Goal: Task Accomplishment & Management: Manage account settings

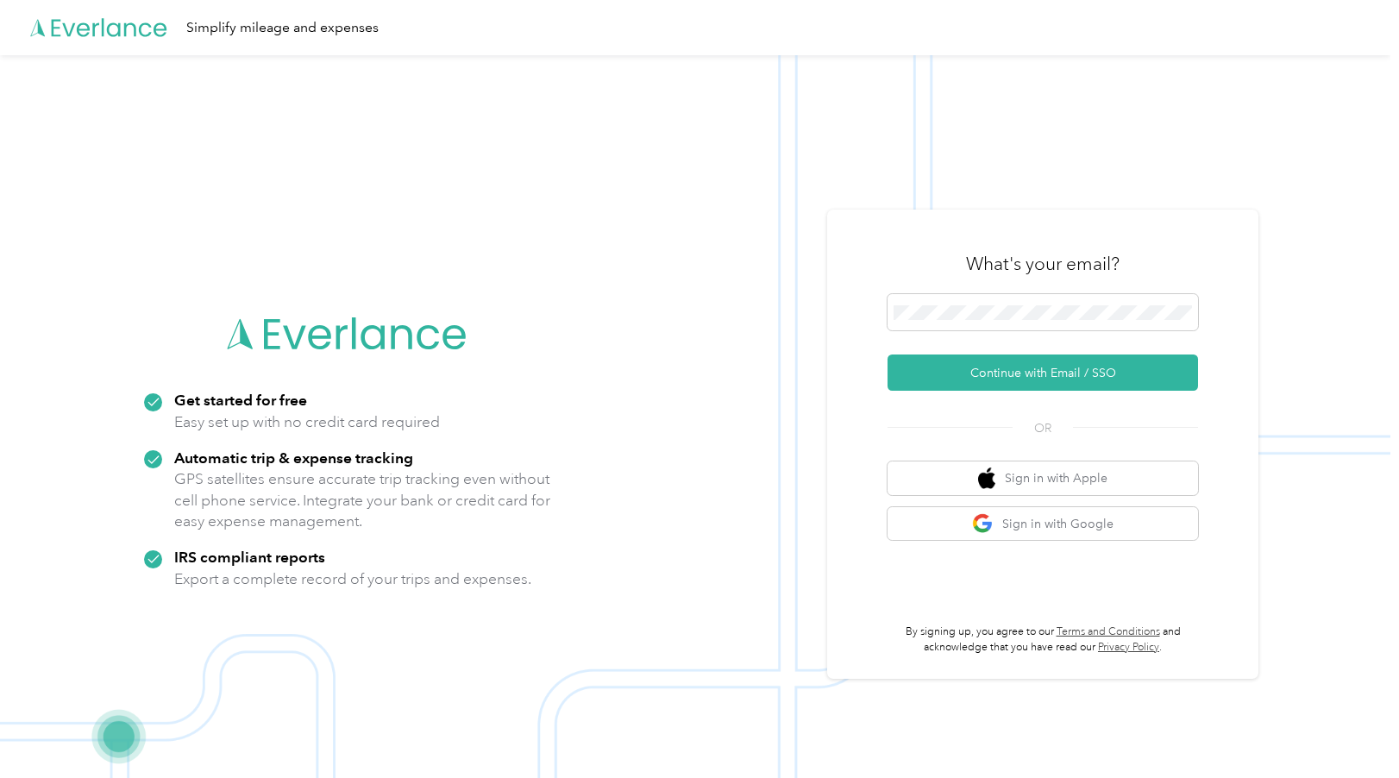
click at [458, 135] on img at bounding box center [695, 444] width 1391 height 778
click at [1019, 374] on button "Continue with Email / SSO" at bounding box center [1043, 373] width 311 height 36
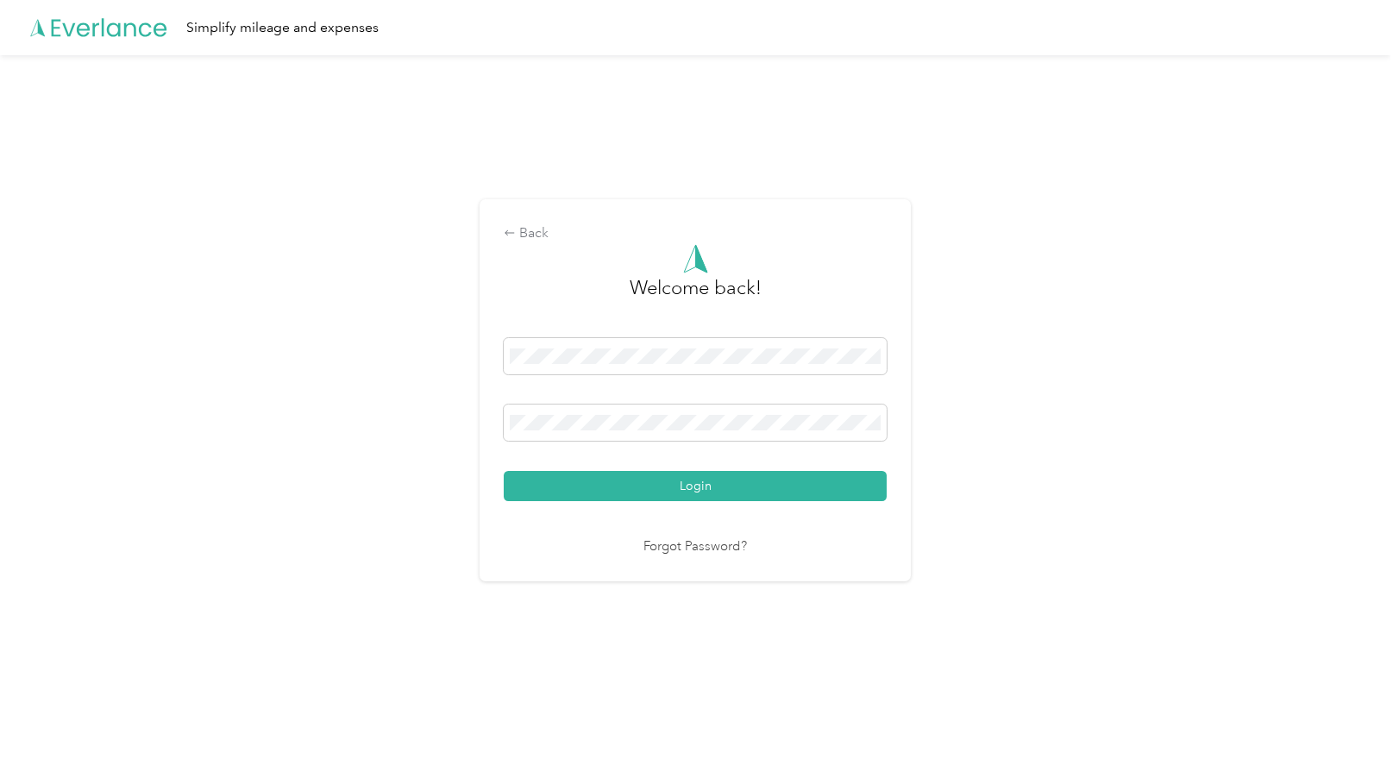
click at [462, 417] on div "Back Welcome back! Login Forgot Password?" at bounding box center [695, 397] width 1391 height 685
click at [504, 471] on button "Login" at bounding box center [695, 486] width 383 height 30
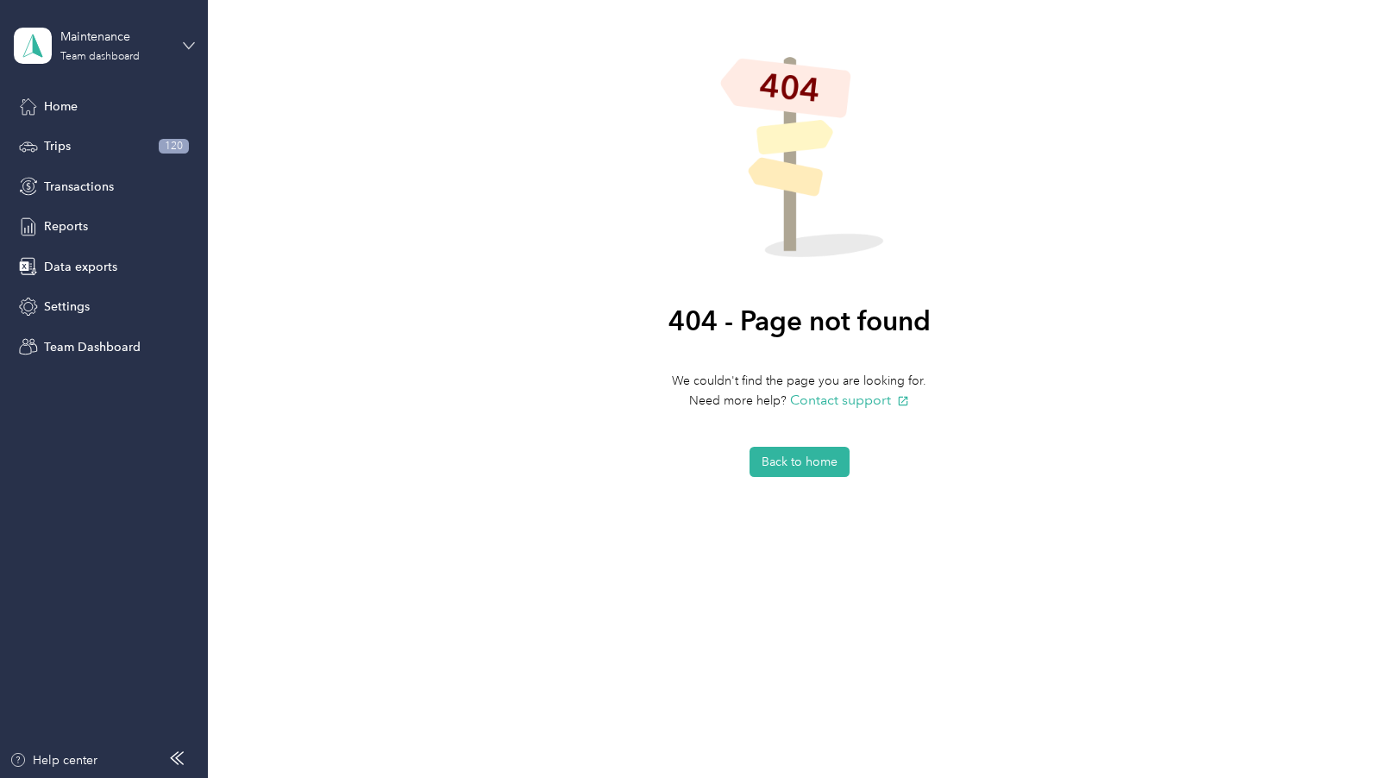
click at [185, 43] on icon at bounding box center [189, 46] width 12 height 12
click at [80, 142] on div "Team dashboard" at bounding box center [75, 142] width 95 height 18
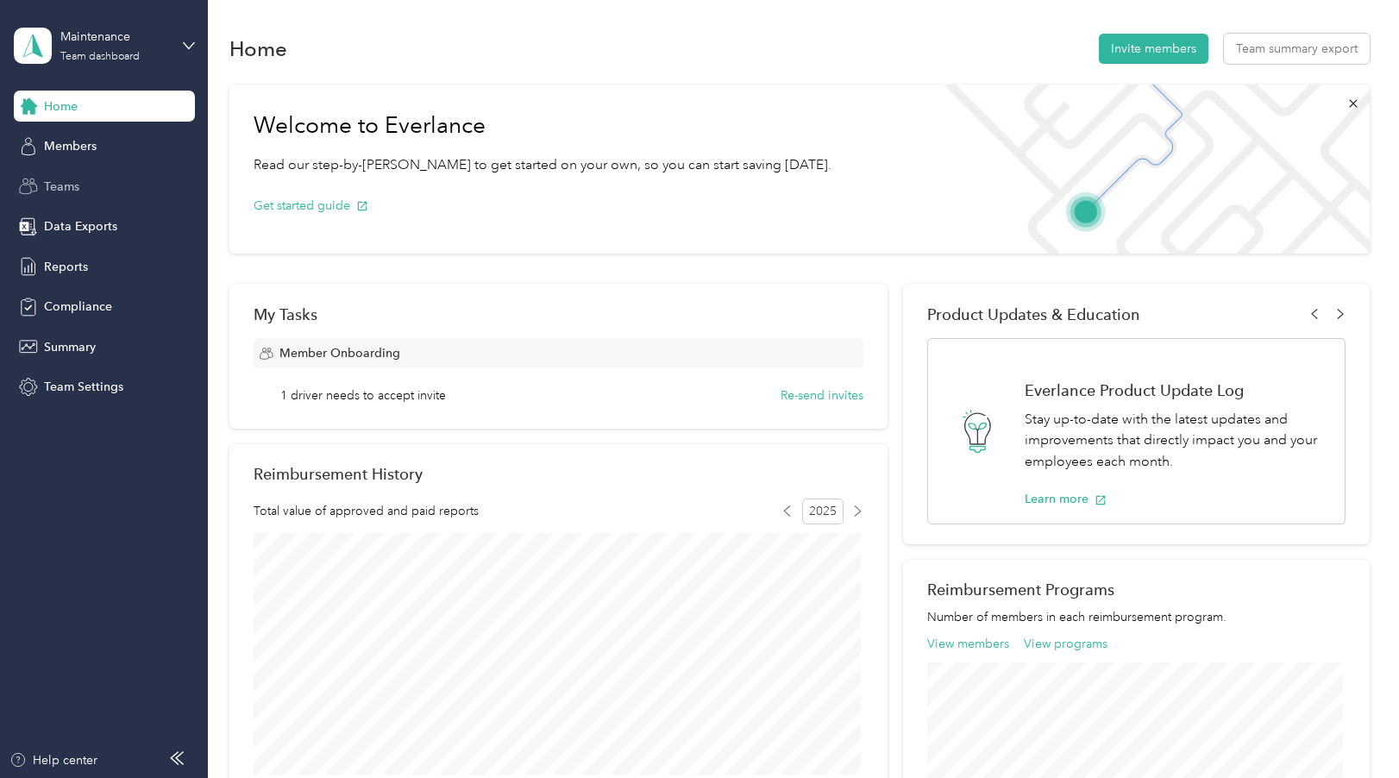
click at [66, 186] on span "Teams" at bounding box center [61, 187] width 35 height 18
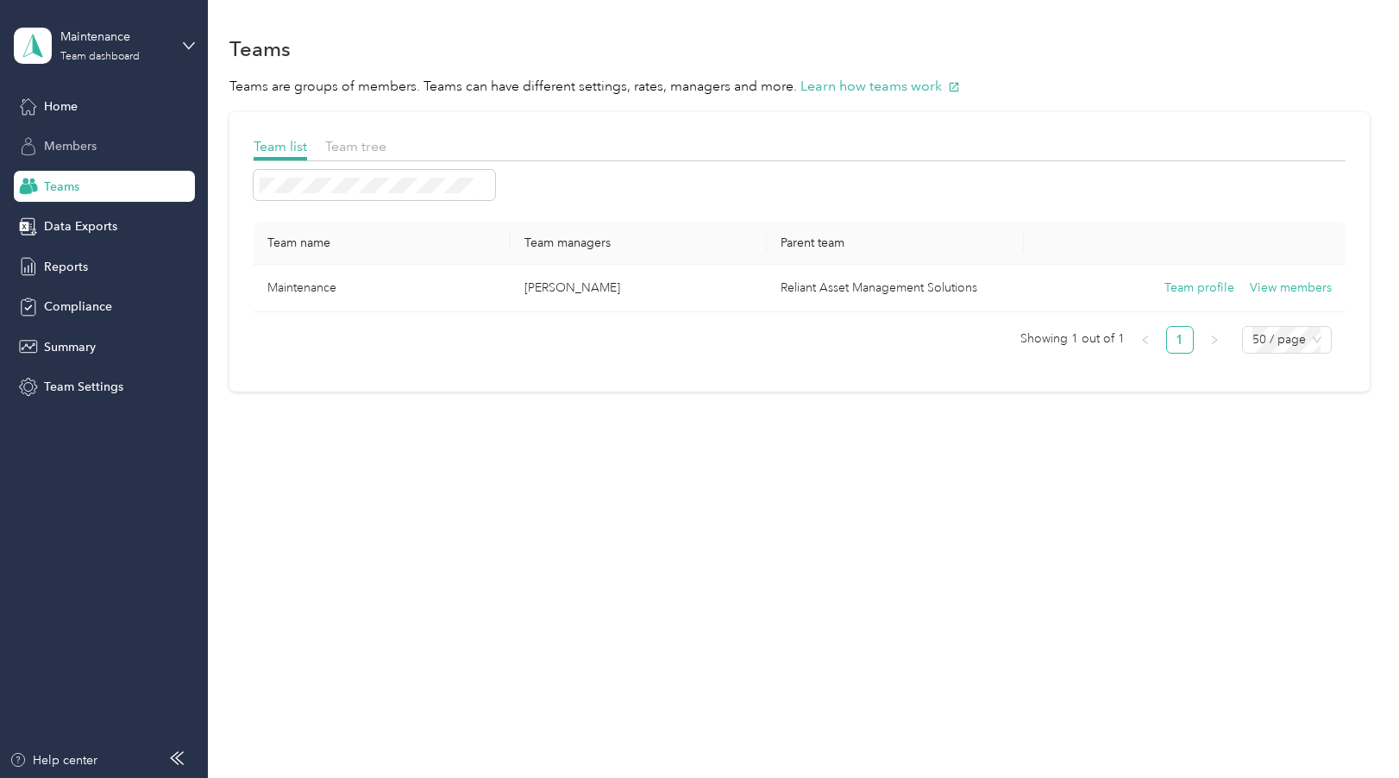
click at [79, 137] on div "Members" at bounding box center [104, 146] width 181 height 31
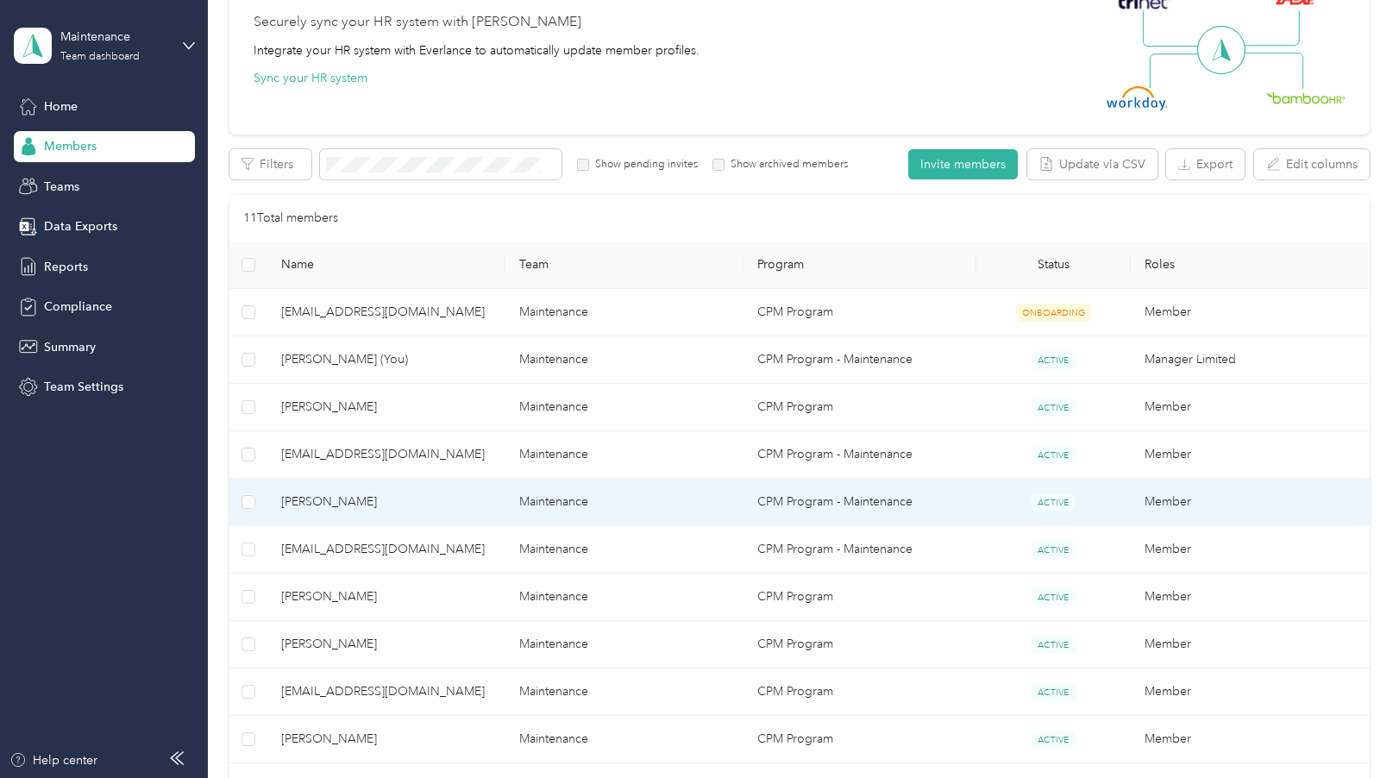
scroll to position [86, 0]
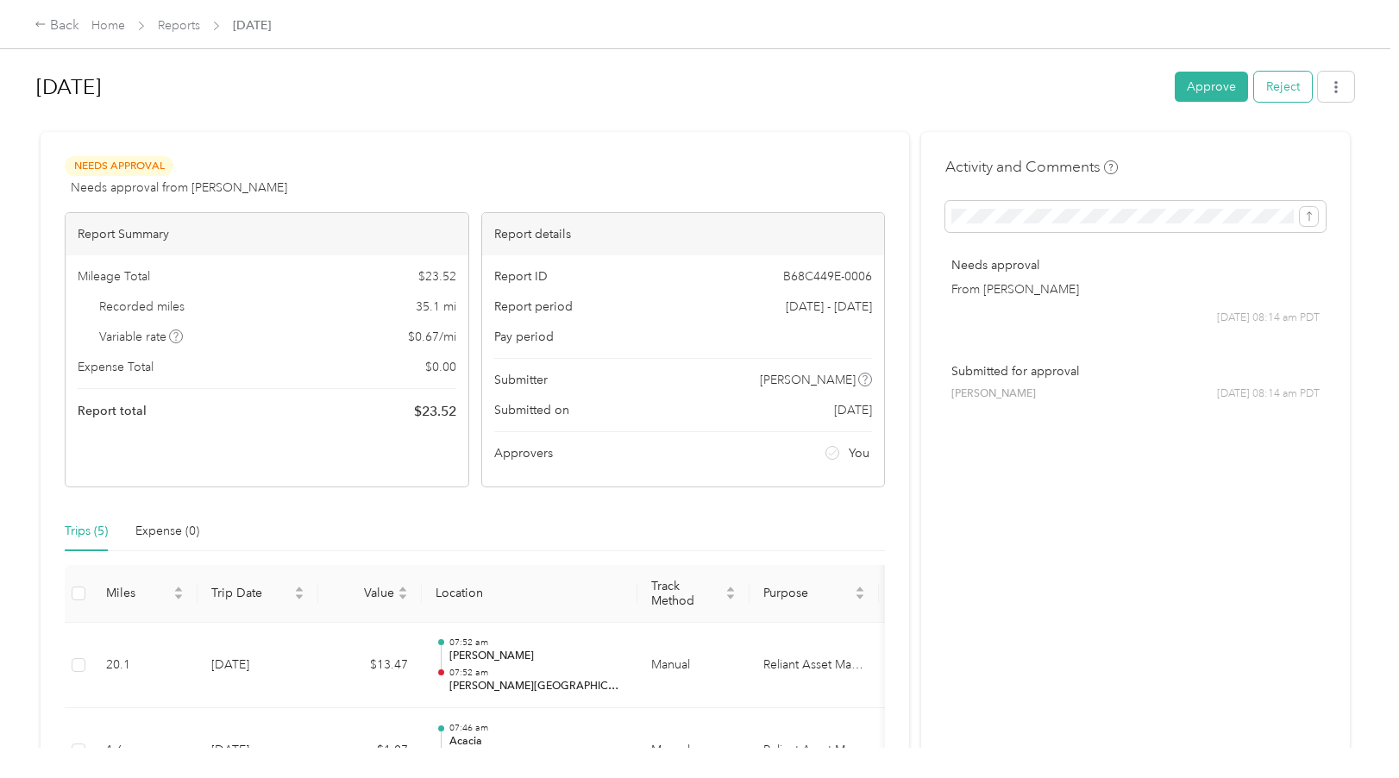
click at [1281, 85] on button "Reject" at bounding box center [1283, 87] width 58 height 30
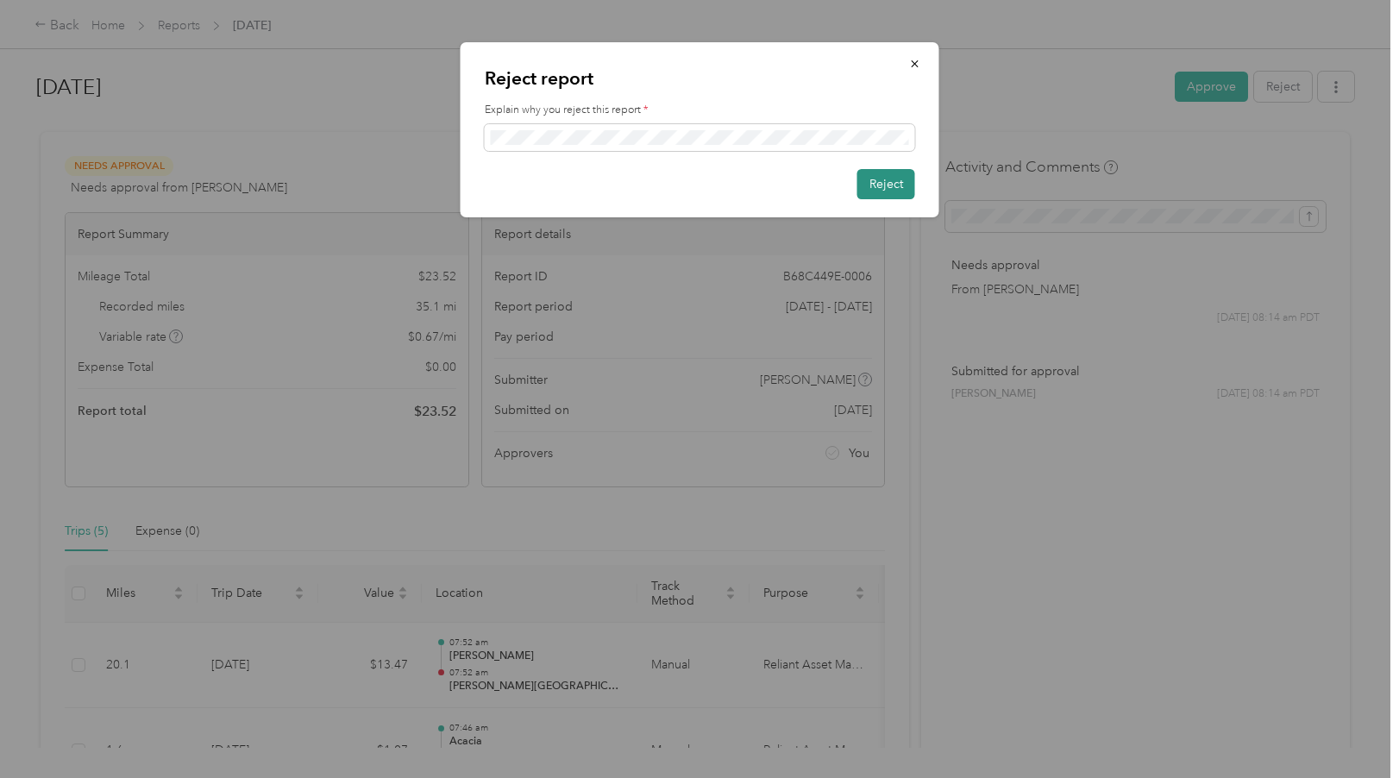
click at [887, 175] on button "Reject" at bounding box center [886, 184] width 58 height 30
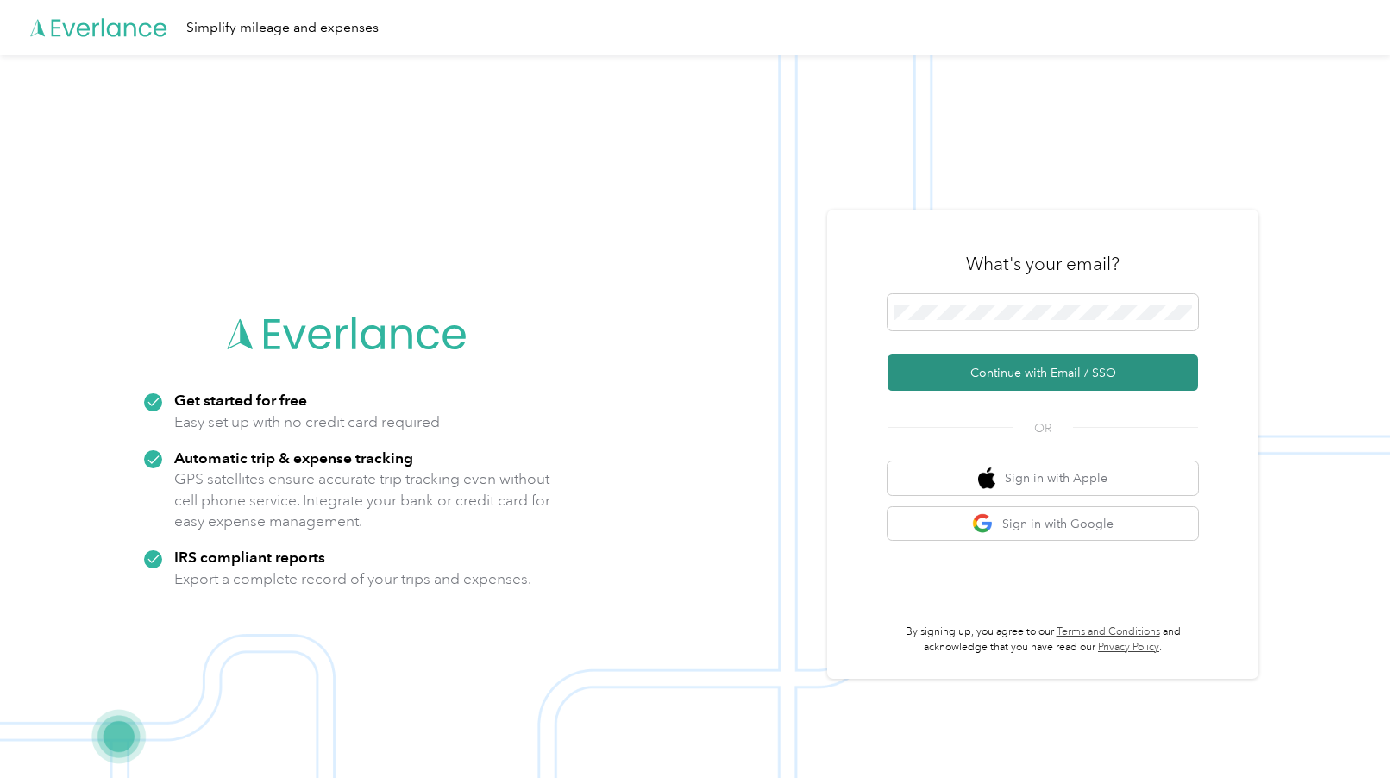
click at [1028, 375] on button "Continue with Email / SSO" at bounding box center [1043, 373] width 311 height 36
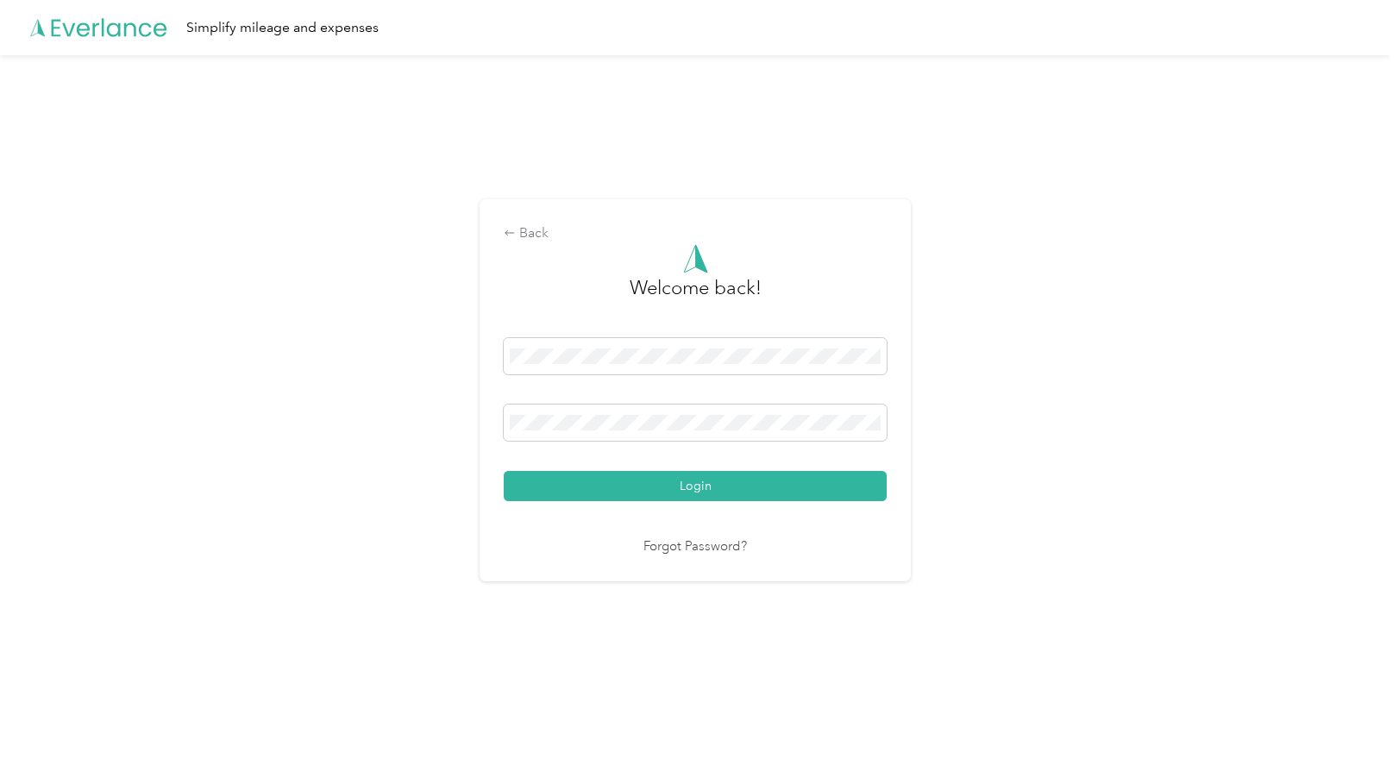
click at [462, 413] on div "Back Welcome back! Login Forgot Password?" at bounding box center [695, 397] width 1391 height 685
click at [524, 488] on button "Login" at bounding box center [695, 486] width 383 height 30
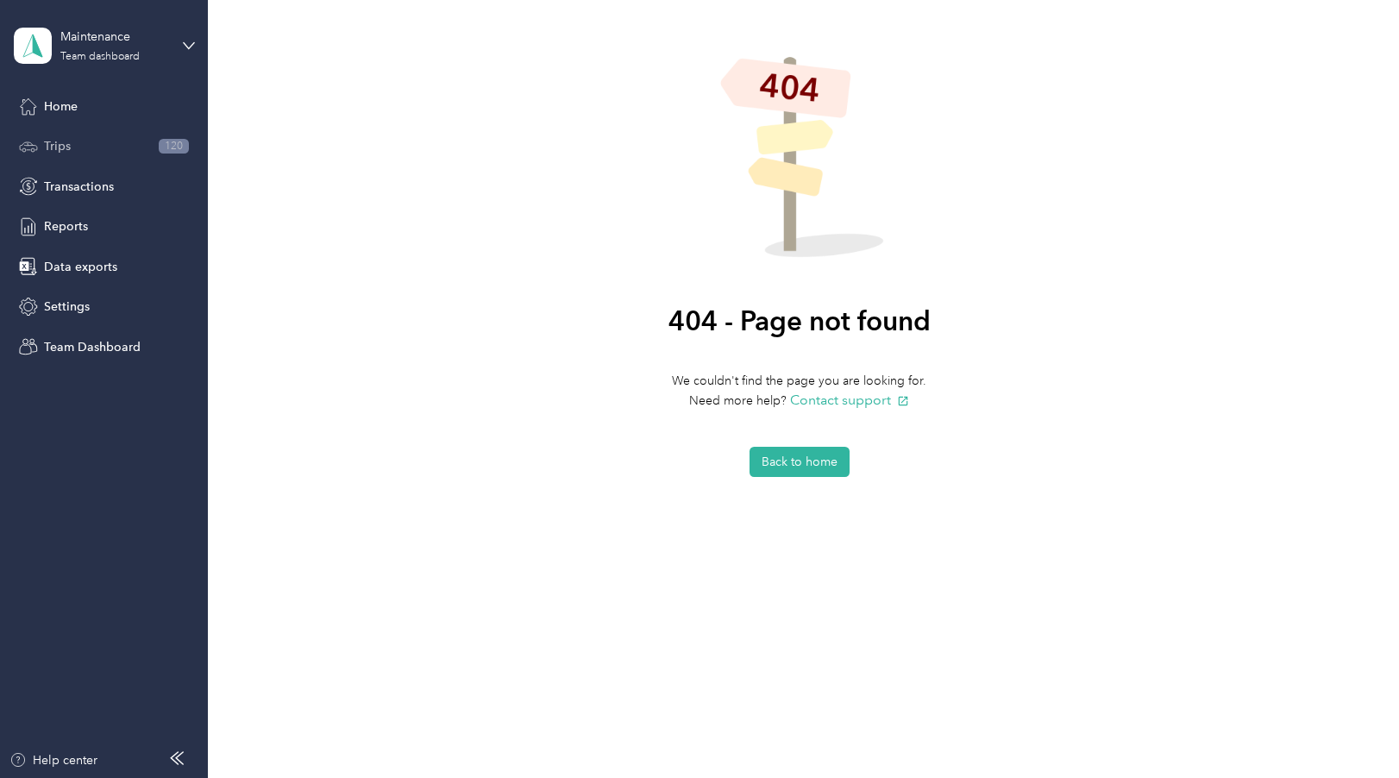
click at [66, 144] on span "Trips" at bounding box center [57, 146] width 27 height 18
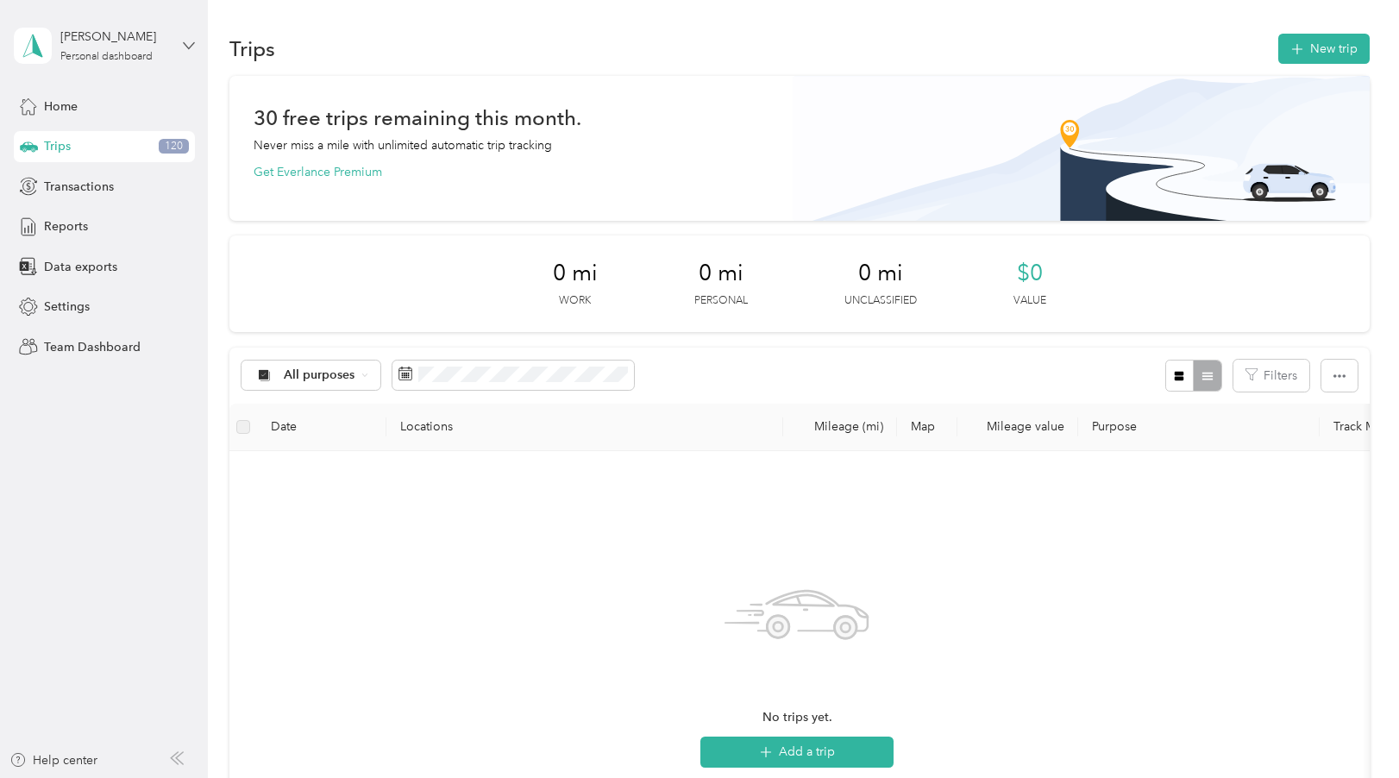
click at [188, 45] on icon at bounding box center [189, 46] width 12 height 12
click at [104, 140] on div "Team dashboard" at bounding box center [74, 142] width 92 height 18
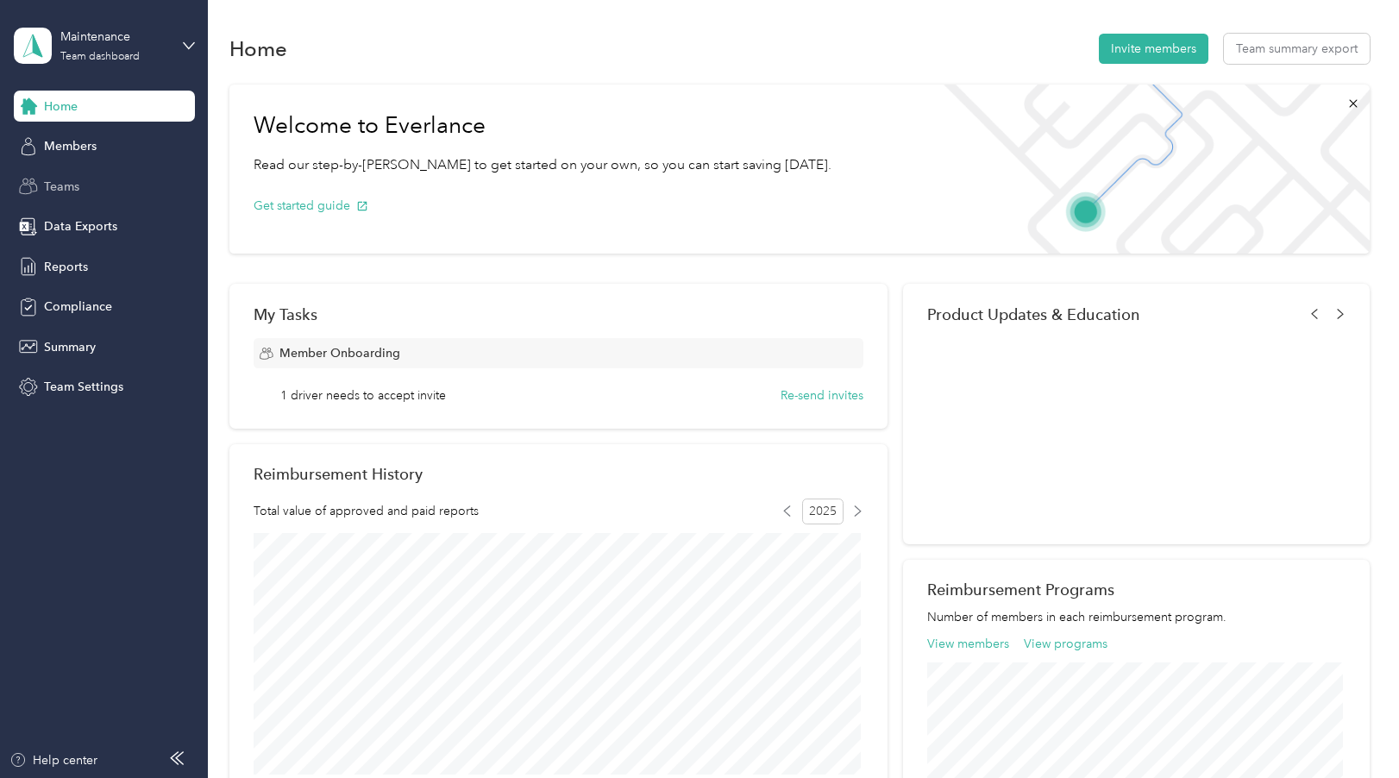
click at [79, 191] on div "Teams" at bounding box center [104, 186] width 181 height 31
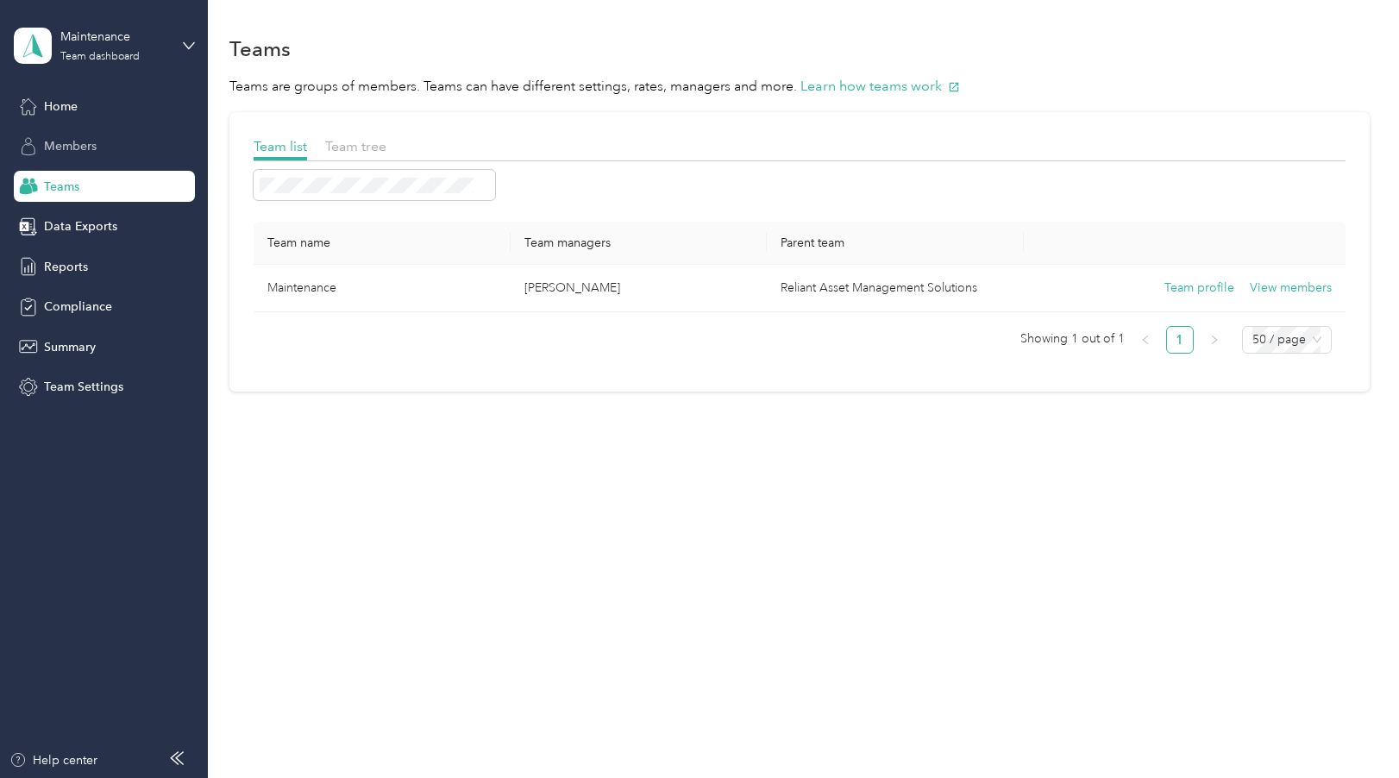
click at [70, 143] on span "Members" at bounding box center [70, 146] width 53 height 18
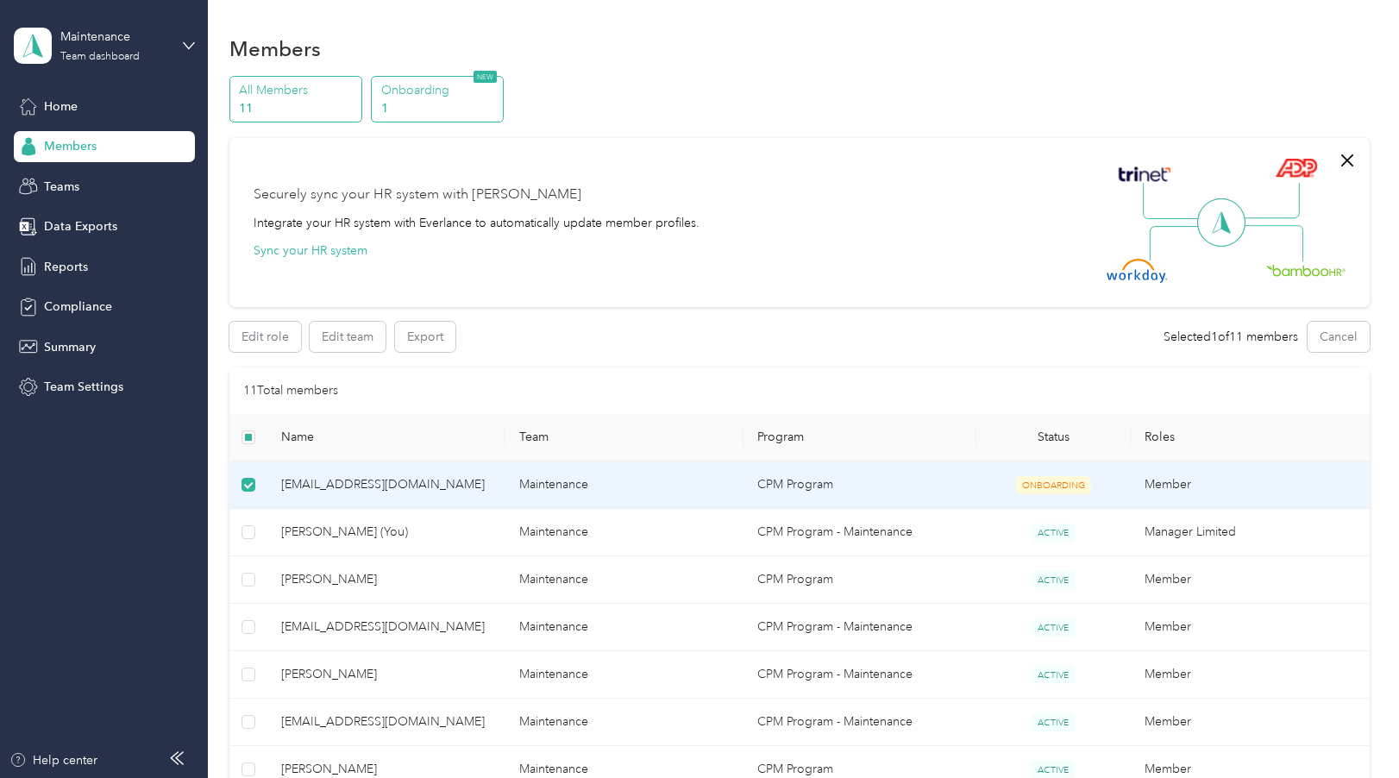
click at [398, 88] on p "Onboarding" at bounding box center [439, 90] width 117 height 18
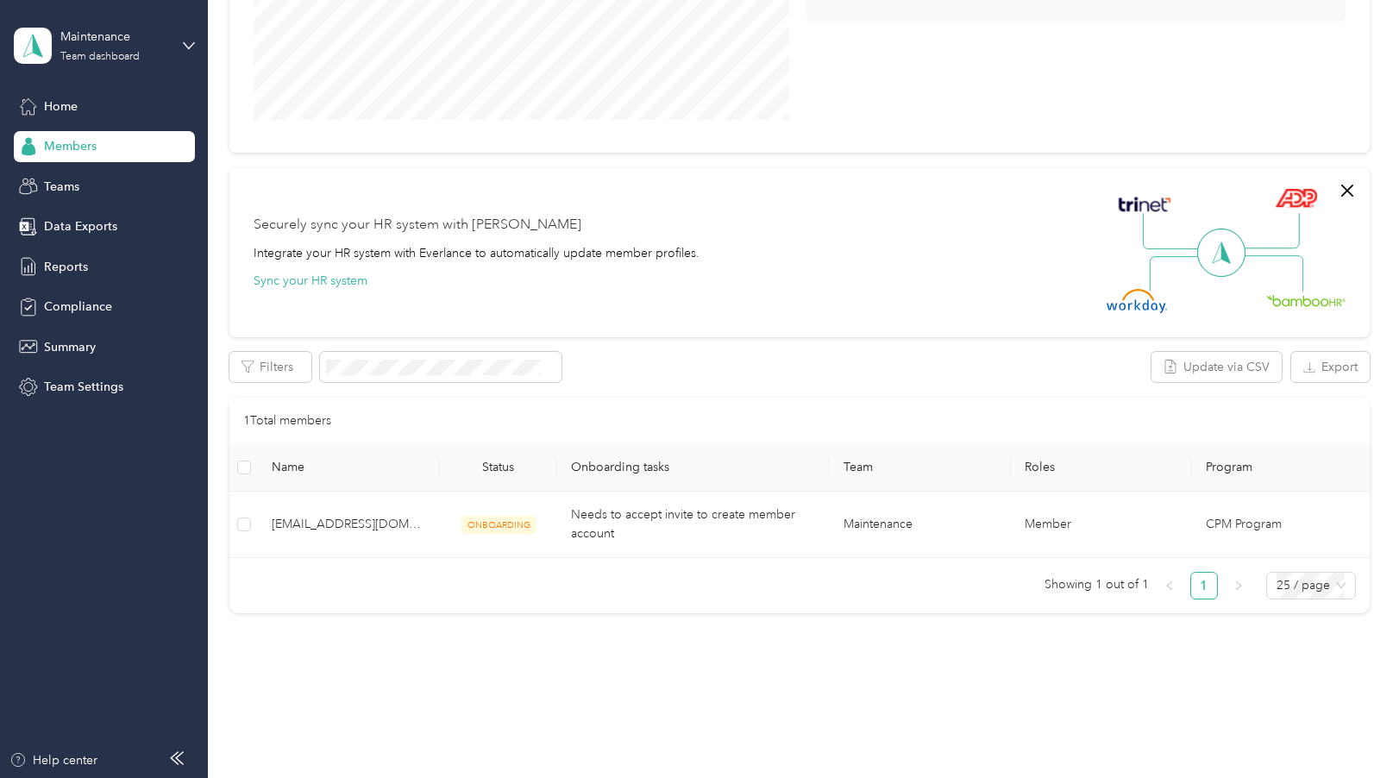
scroll to position [345, 0]
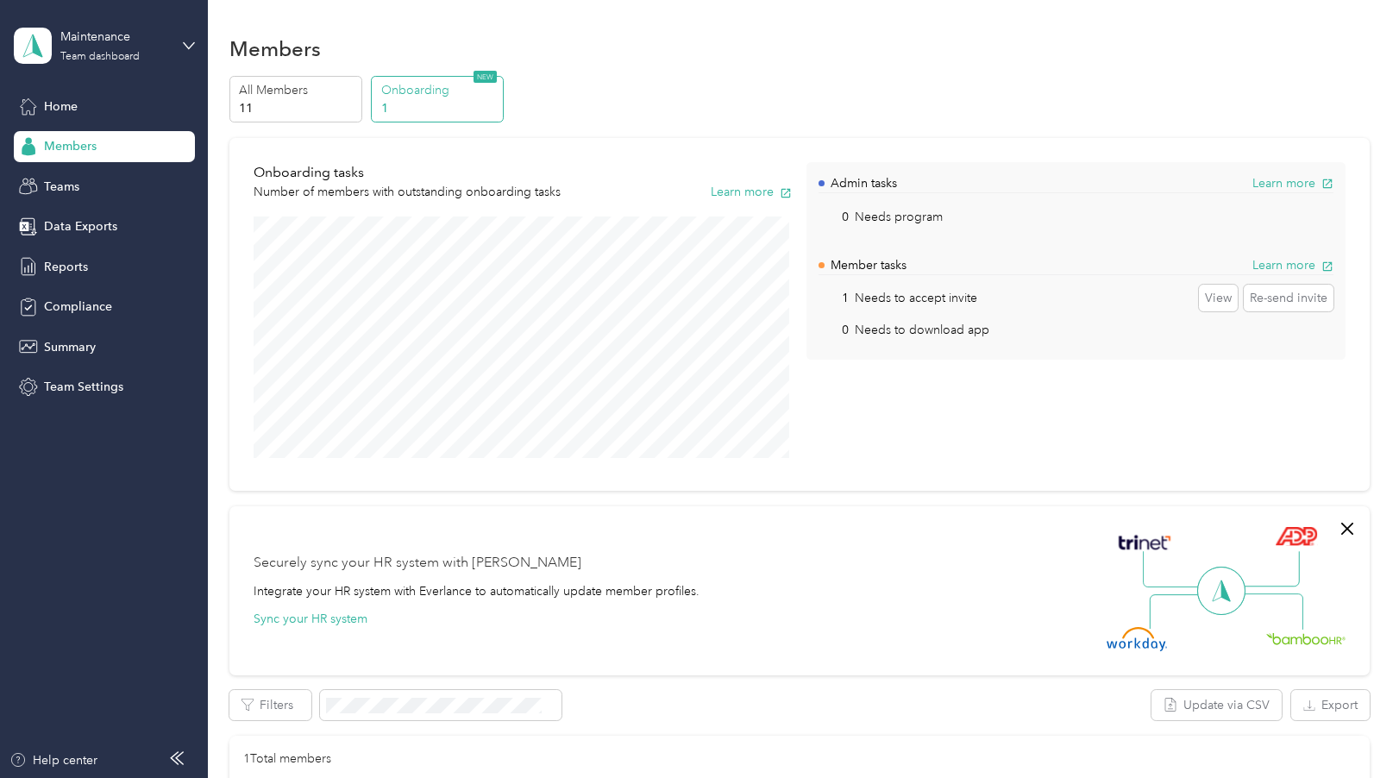
click at [69, 149] on span "Members" at bounding box center [70, 146] width 53 height 18
click at [75, 143] on span "Members" at bounding box center [70, 146] width 53 height 18
click at [83, 144] on span "Members" at bounding box center [70, 146] width 53 height 18
click at [259, 94] on p "All Members" at bounding box center [297, 90] width 117 height 18
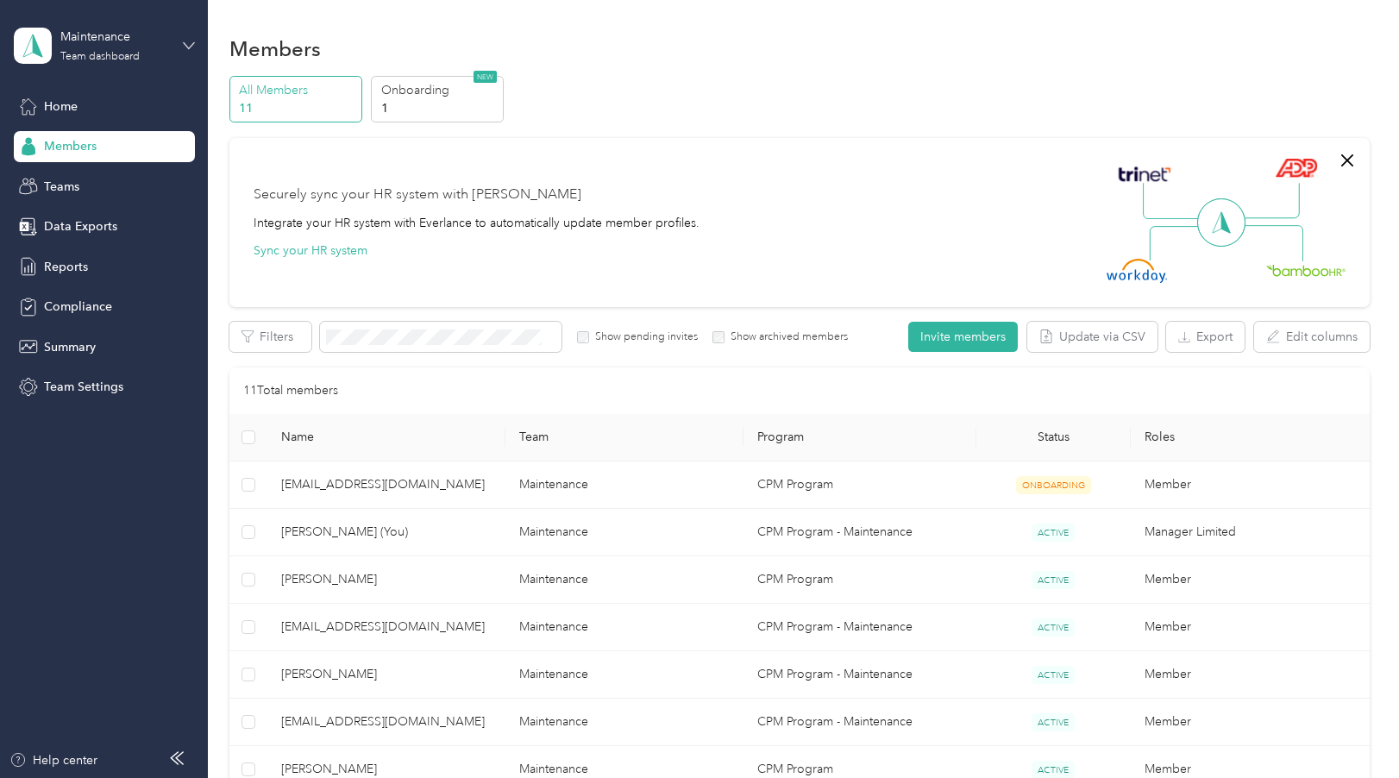
click at [186, 47] on icon at bounding box center [189, 46] width 12 height 12
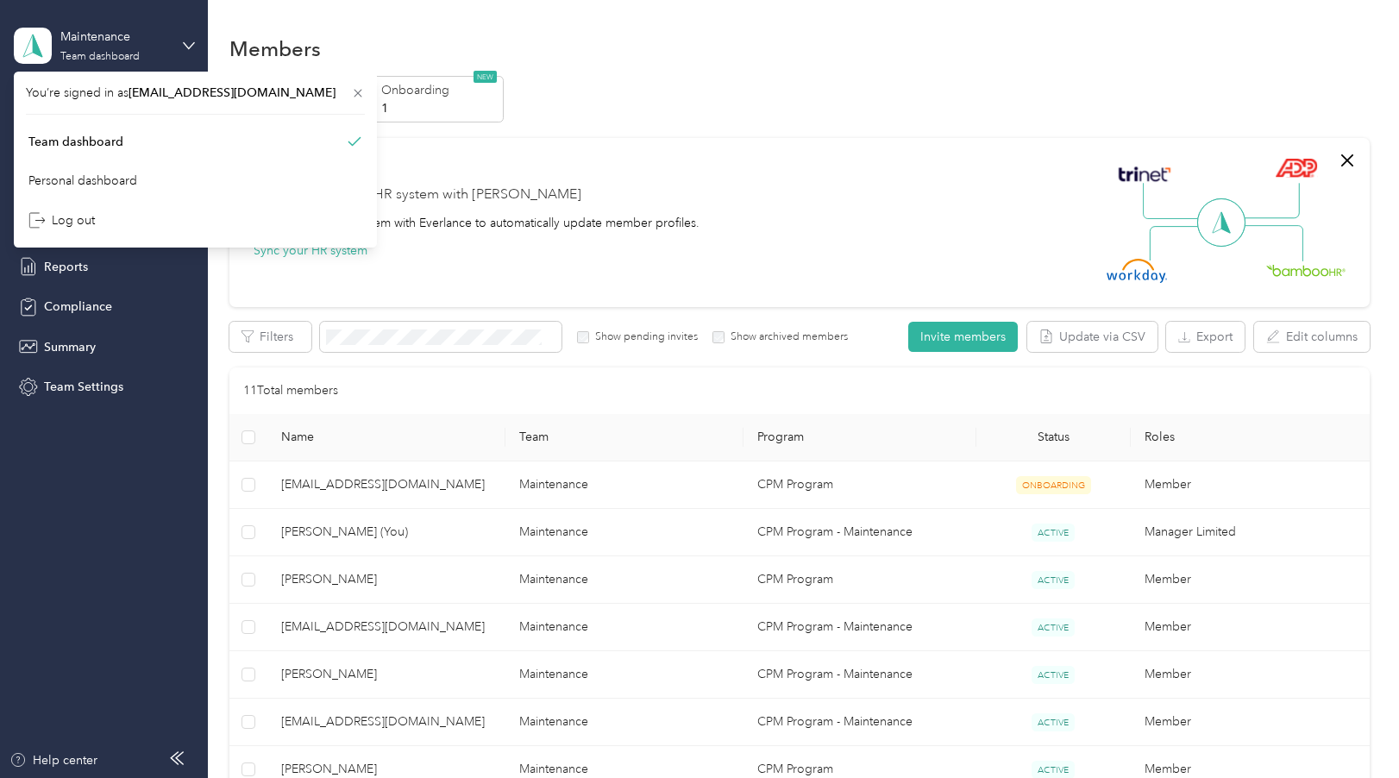
click at [169, 60] on div "Maintenance Team dashboard" at bounding box center [104, 46] width 181 height 60
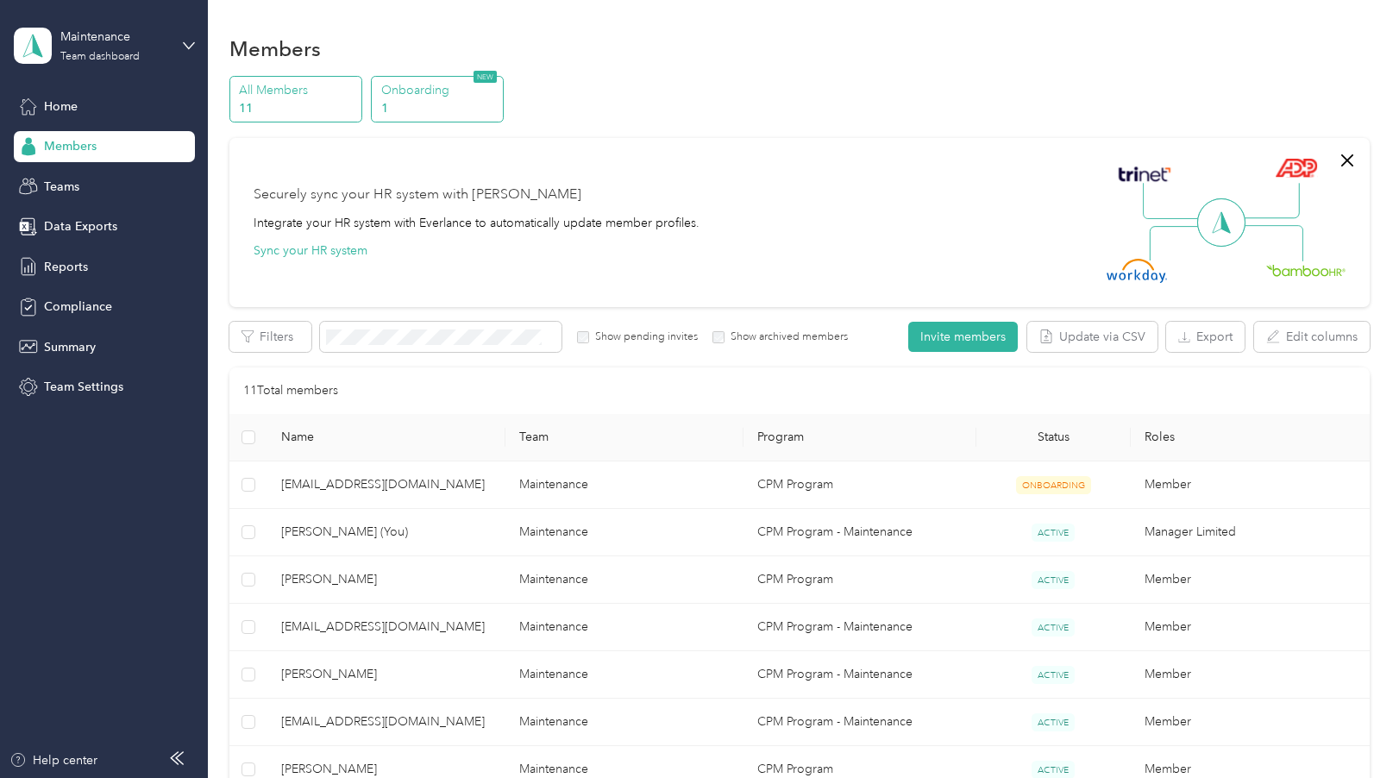
click at [424, 93] on p "Onboarding" at bounding box center [439, 90] width 117 height 18
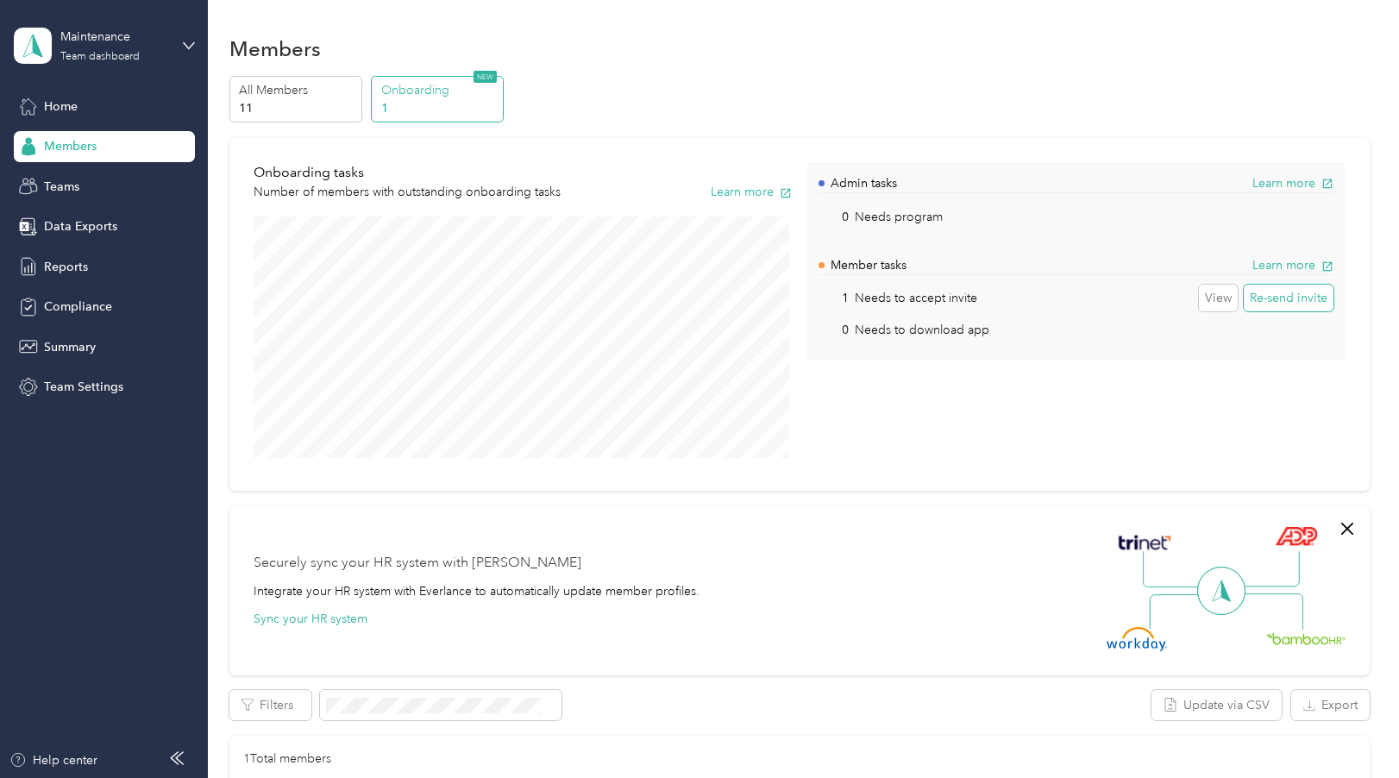
click at [1277, 299] on button "Re-send invite" at bounding box center [1289, 299] width 90 height 28
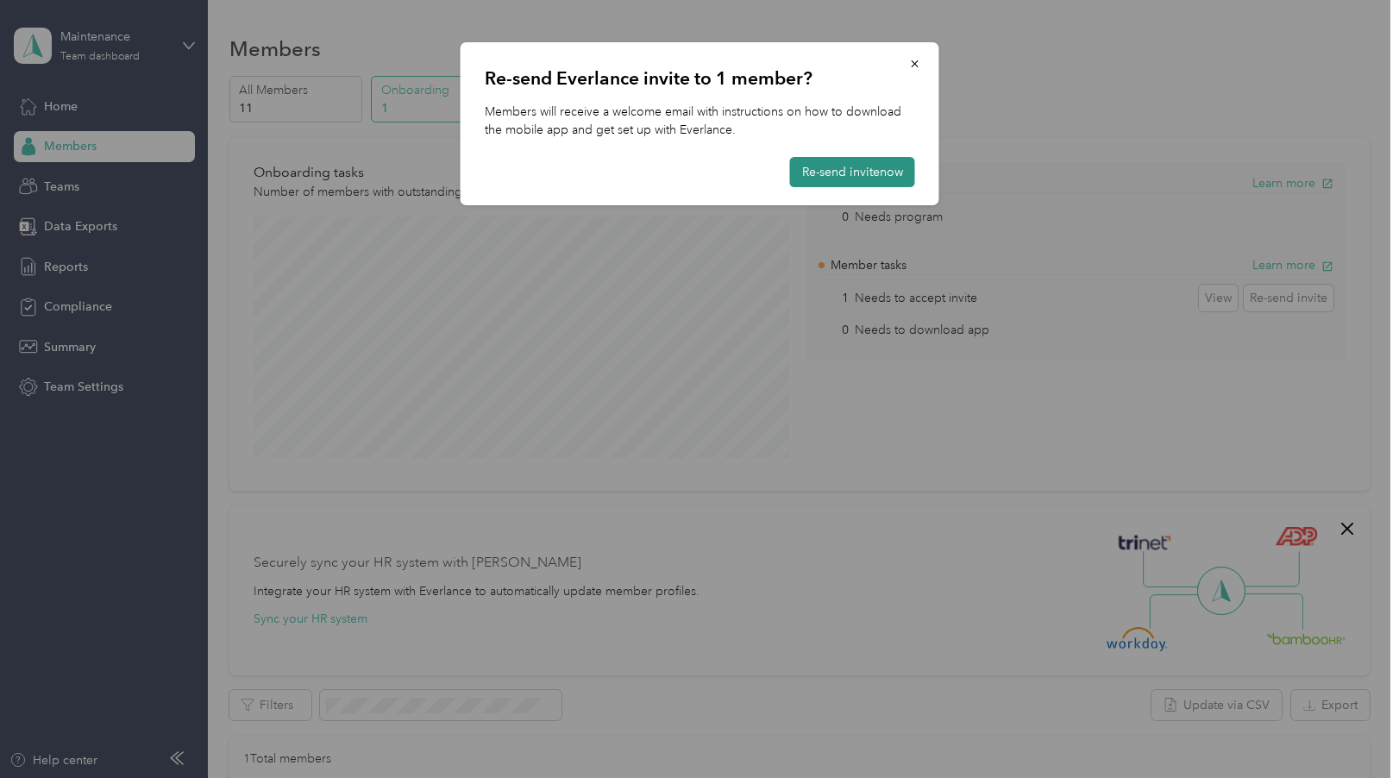
click at [843, 167] on button "Re-send invite now" at bounding box center [852, 172] width 125 height 30
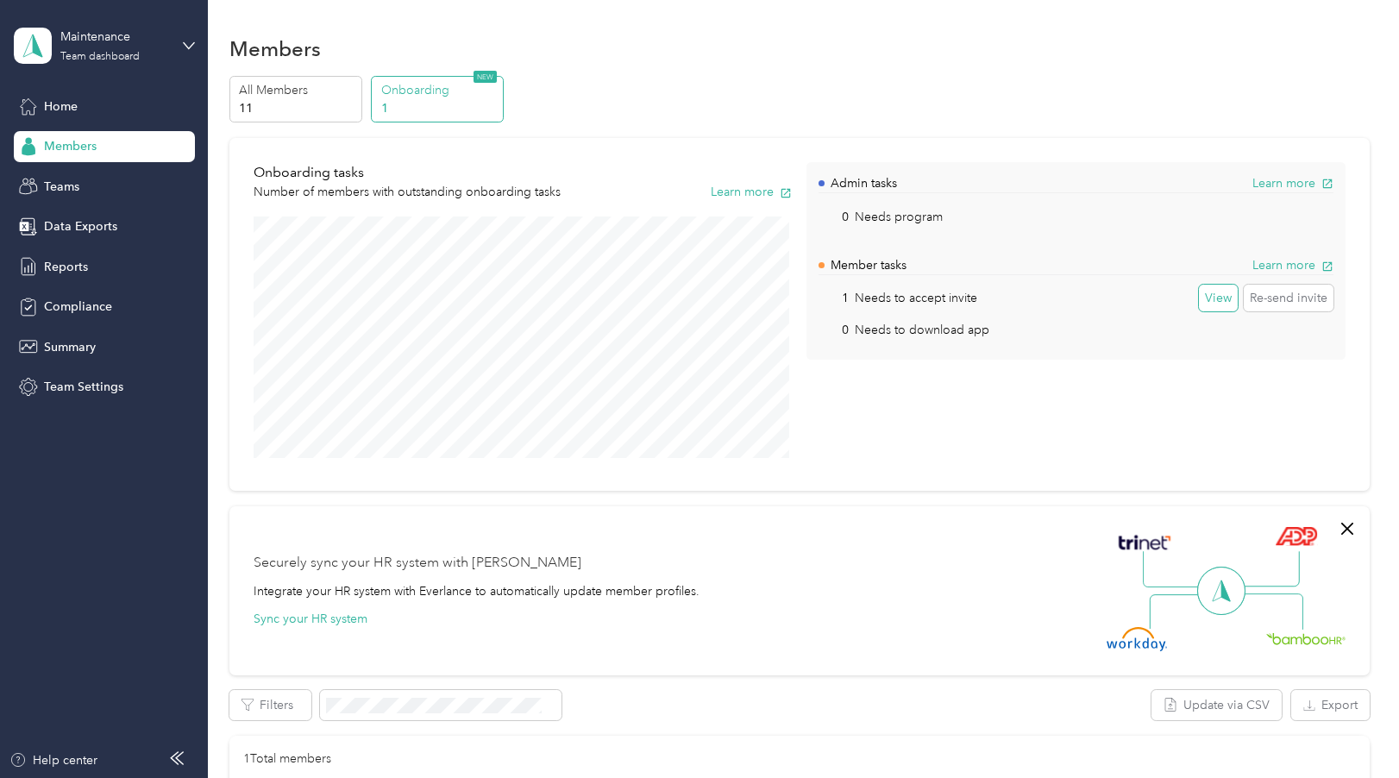
click at [1203, 296] on button "View" at bounding box center [1218, 299] width 39 height 28
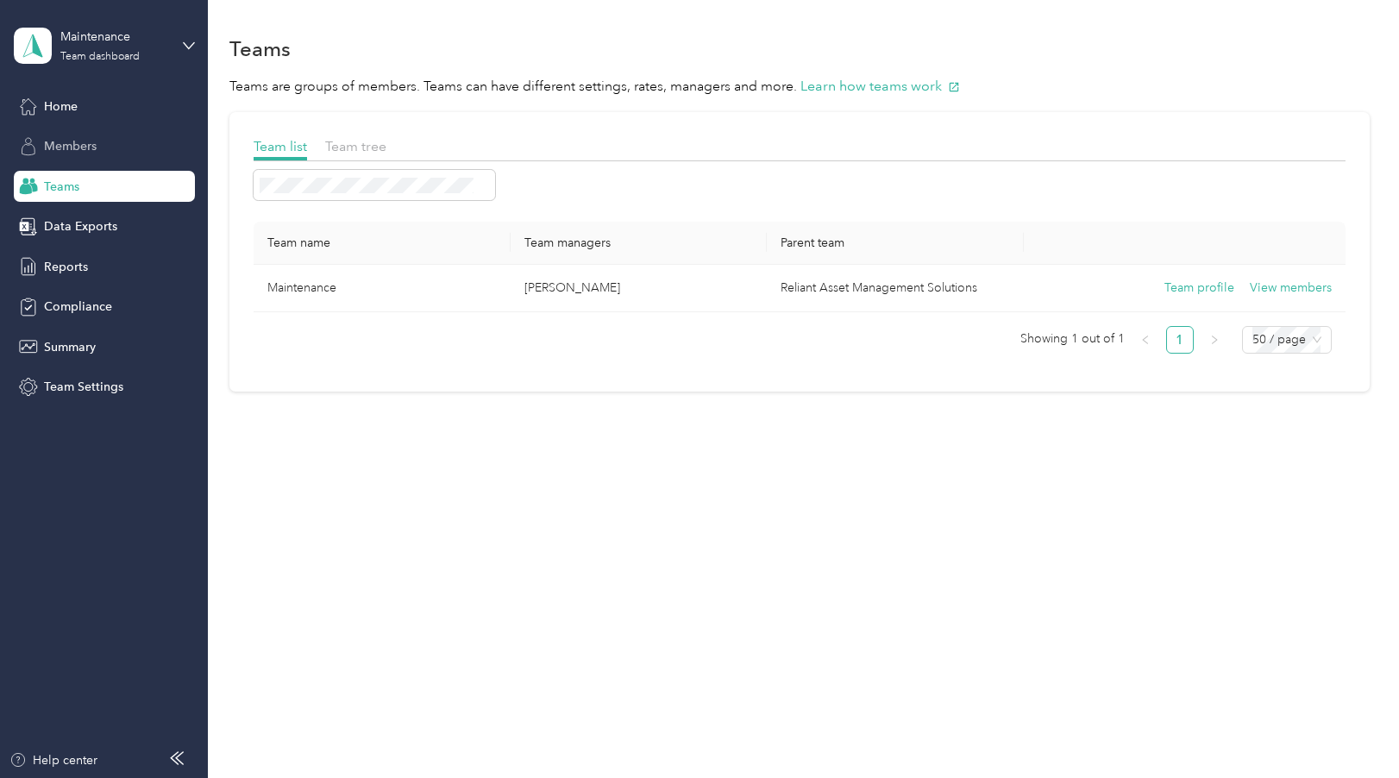
click at [76, 143] on span "Members" at bounding box center [70, 146] width 53 height 18
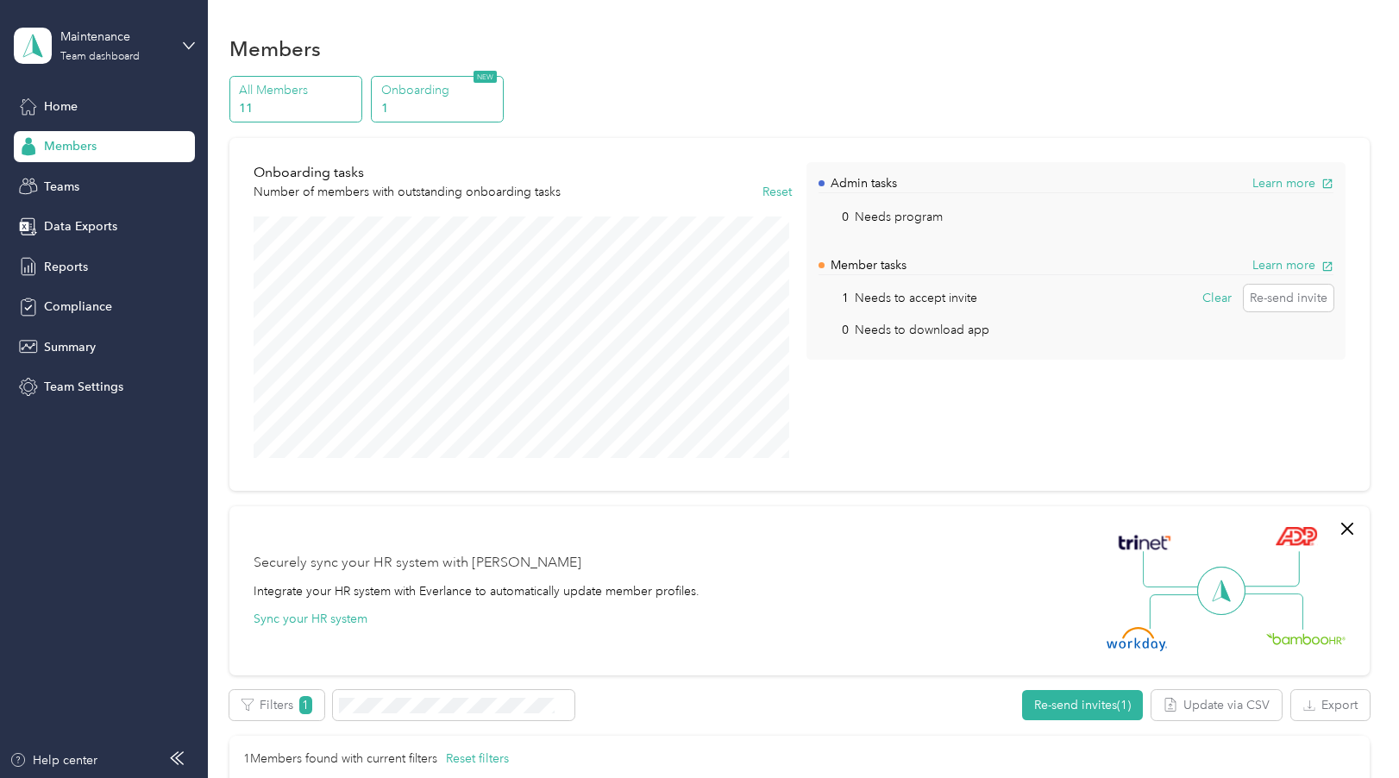
click at [294, 97] on p "All Members" at bounding box center [297, 90] width 117 height 18
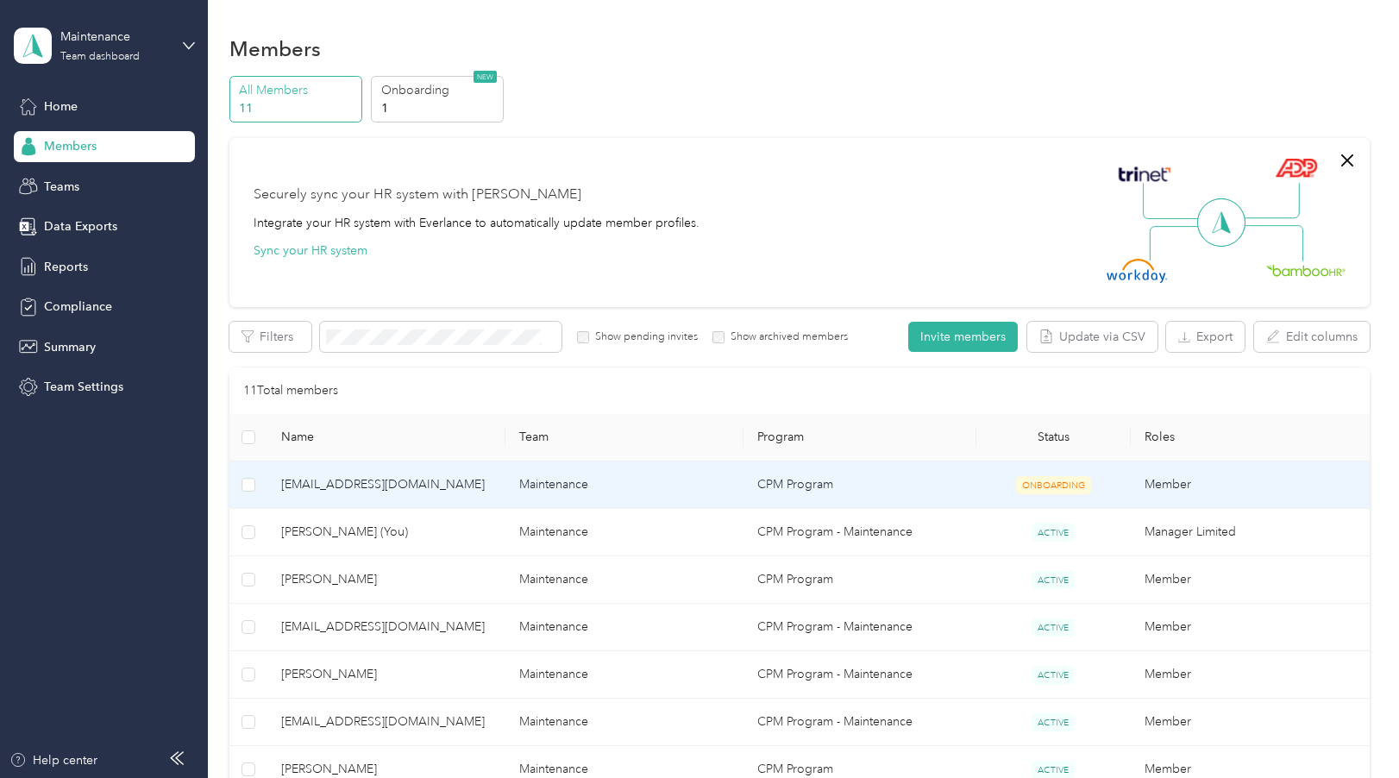
click at [447, 494] on td "[EMAIL_ADDRESS][DOMAIN_NAME]" at bounding box center [386, 485] width 238 height 47
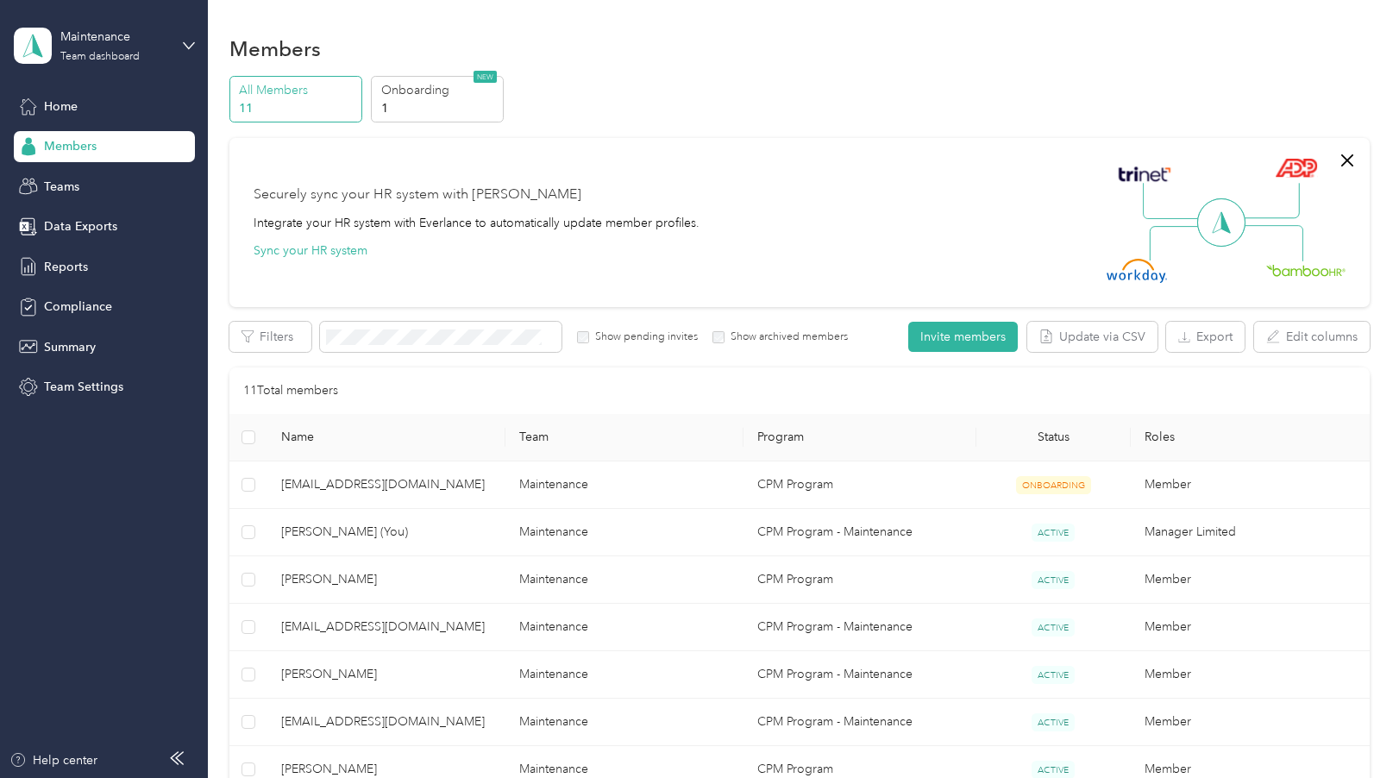
click at [650, 257] on div "Securely sync your HR system with Everlance Integrate your HR system with Everl…" at bounding box center [477, 222] width 446 height 75
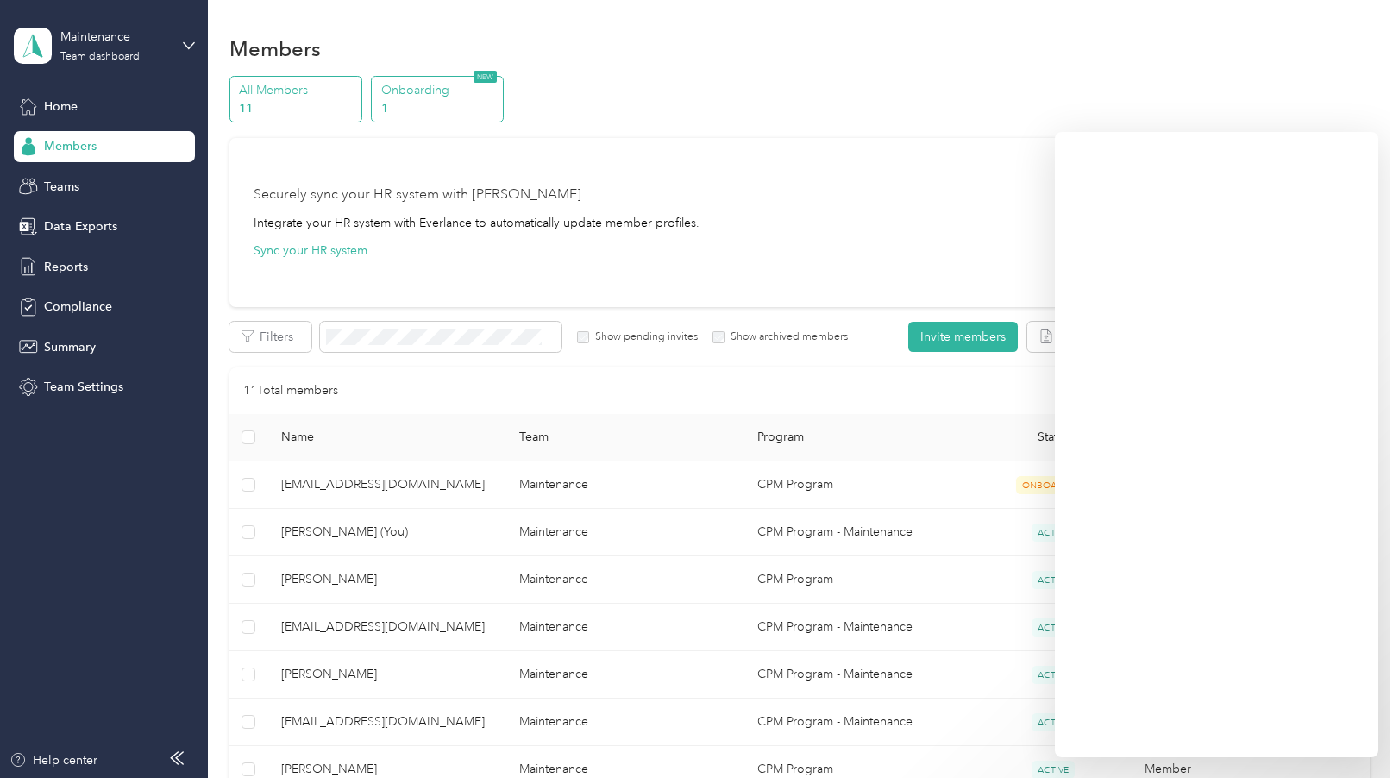
click at [419, 100] on p "1" at bounding box center [439, 108] width 117 height 18
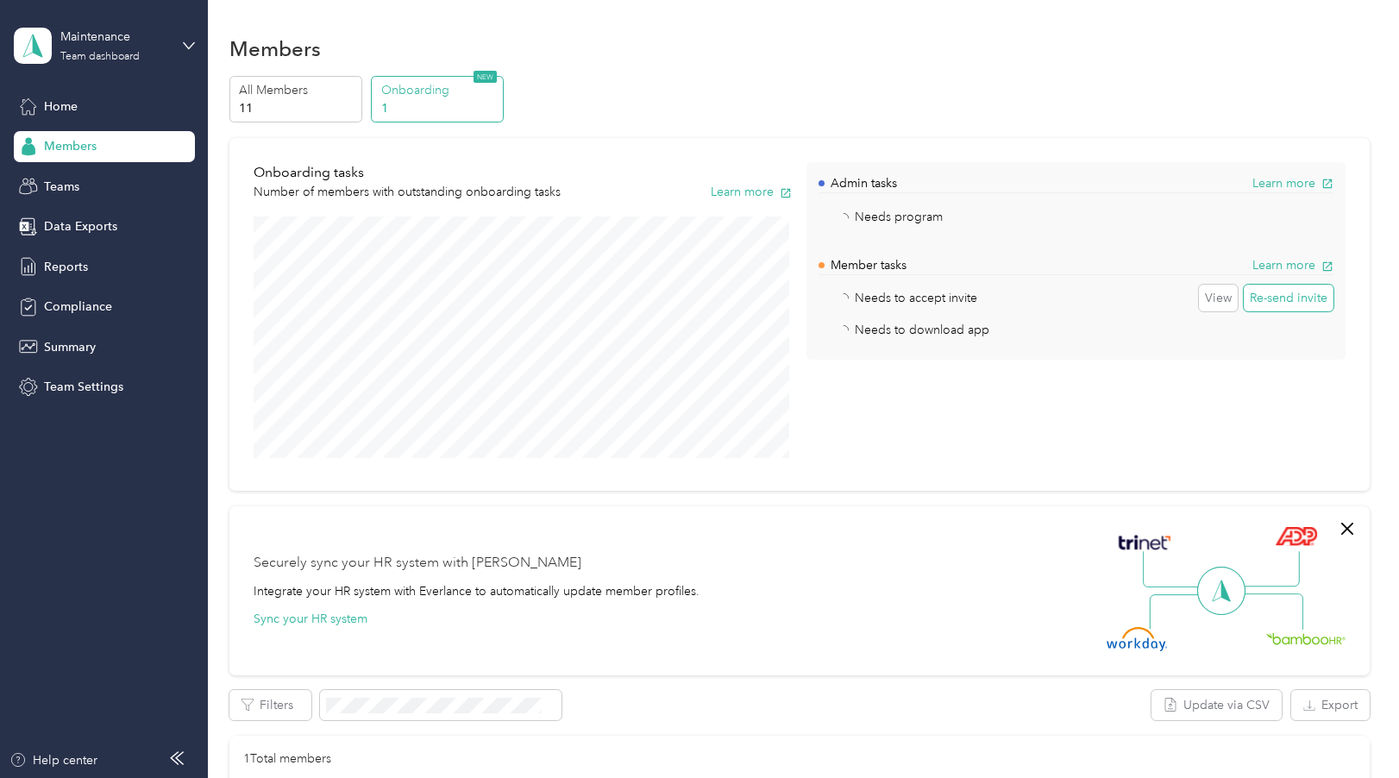
click at [1305, 296] on button "Re-send invite" at bounding box center [1289, 299] width 90 height 28
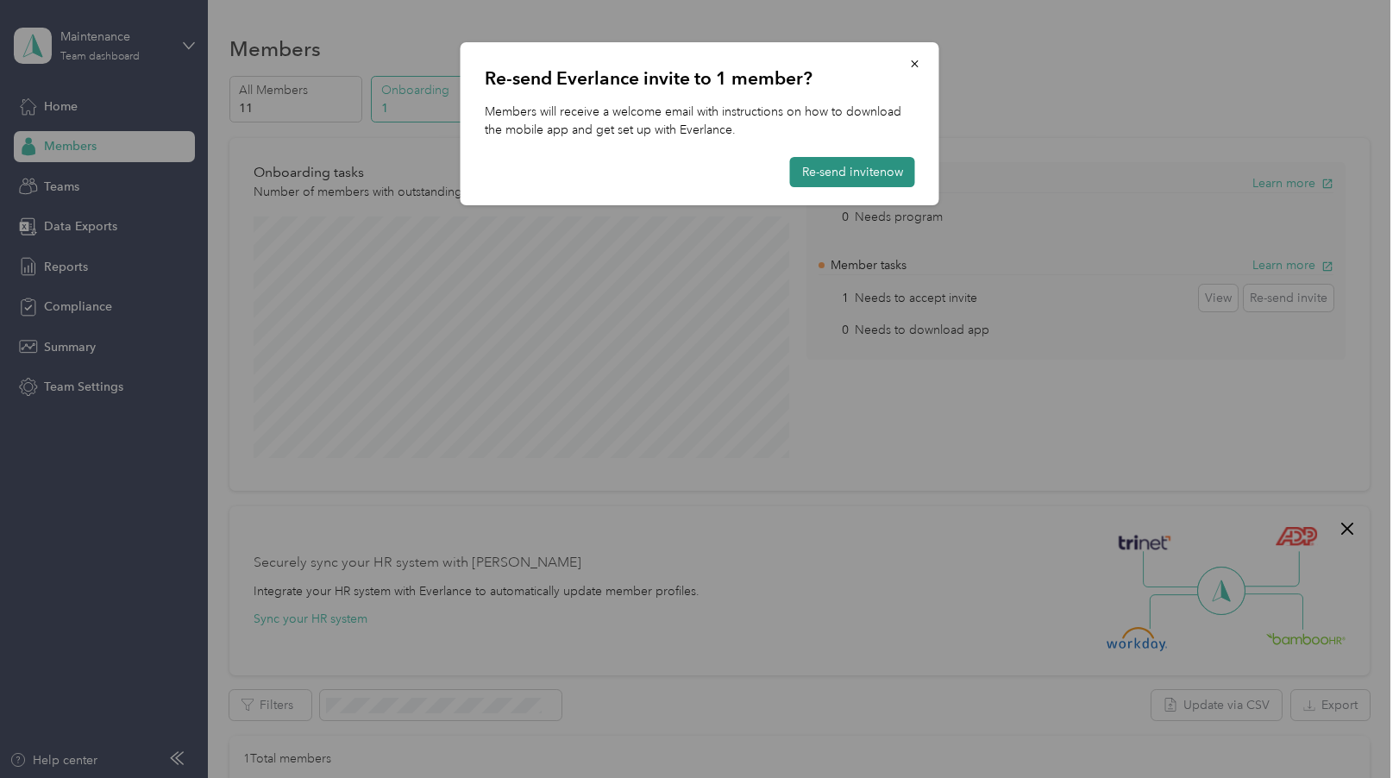
click at [832, 172] on button "Re-send invite now" at bounding box center [852, 172] width 125 height 30
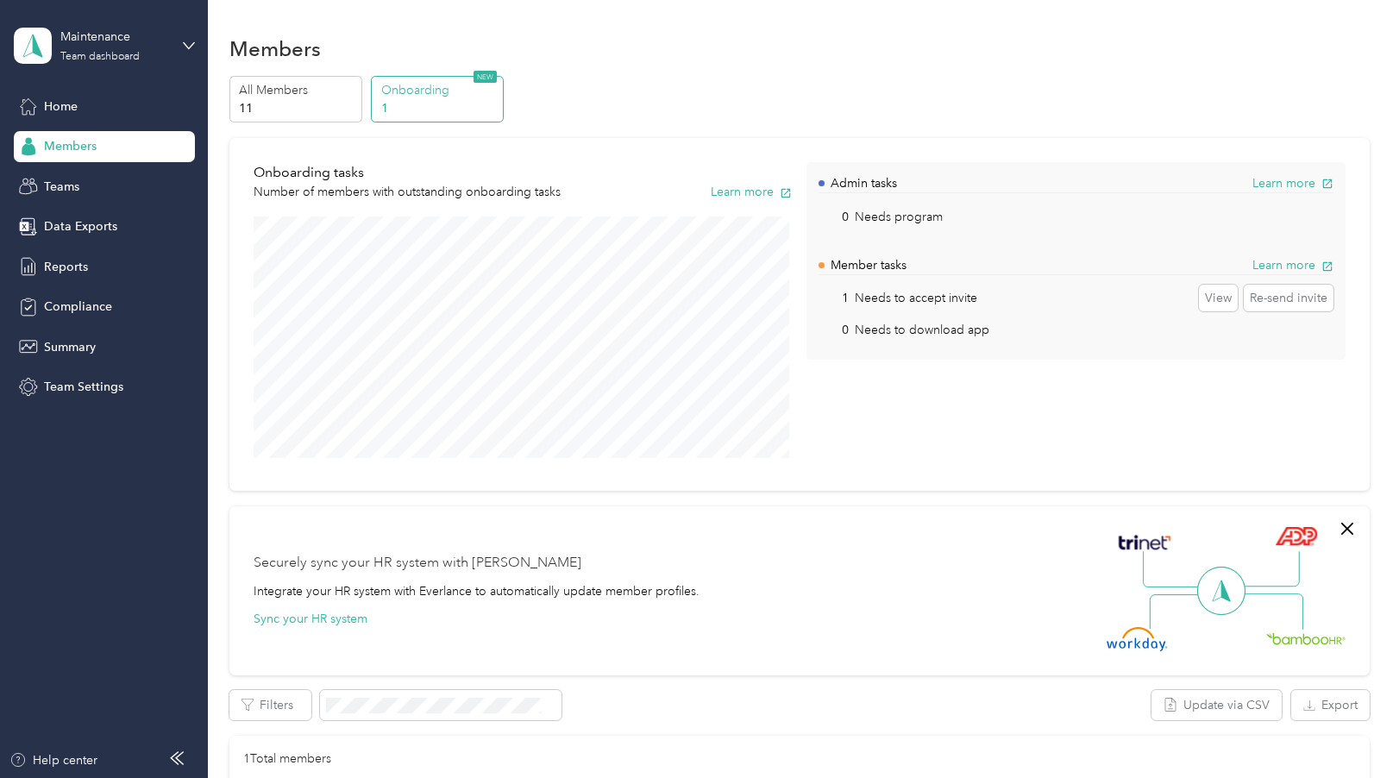
click at [91, 151] on span "Members" at bounding box center [70, 146] width 53 height 18
click at [85, 147] on span "Members" at bounding box center [70, 146] width 53 height 18
click at [66, 183] on span "Teams" at bounding box center [61, 187] width 35 height 18
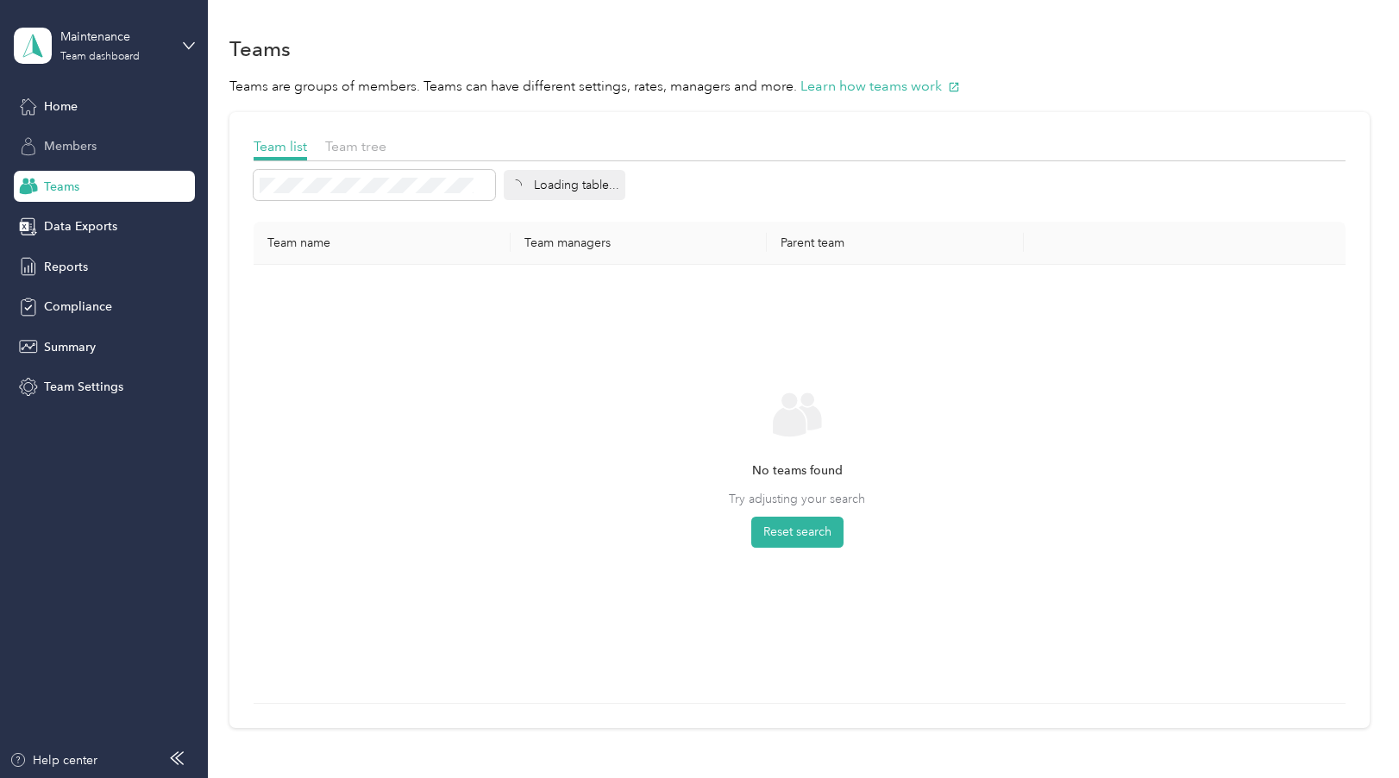
click at [79, 144] on span "Members" at bounding box center [70, 146] width 53 height 18
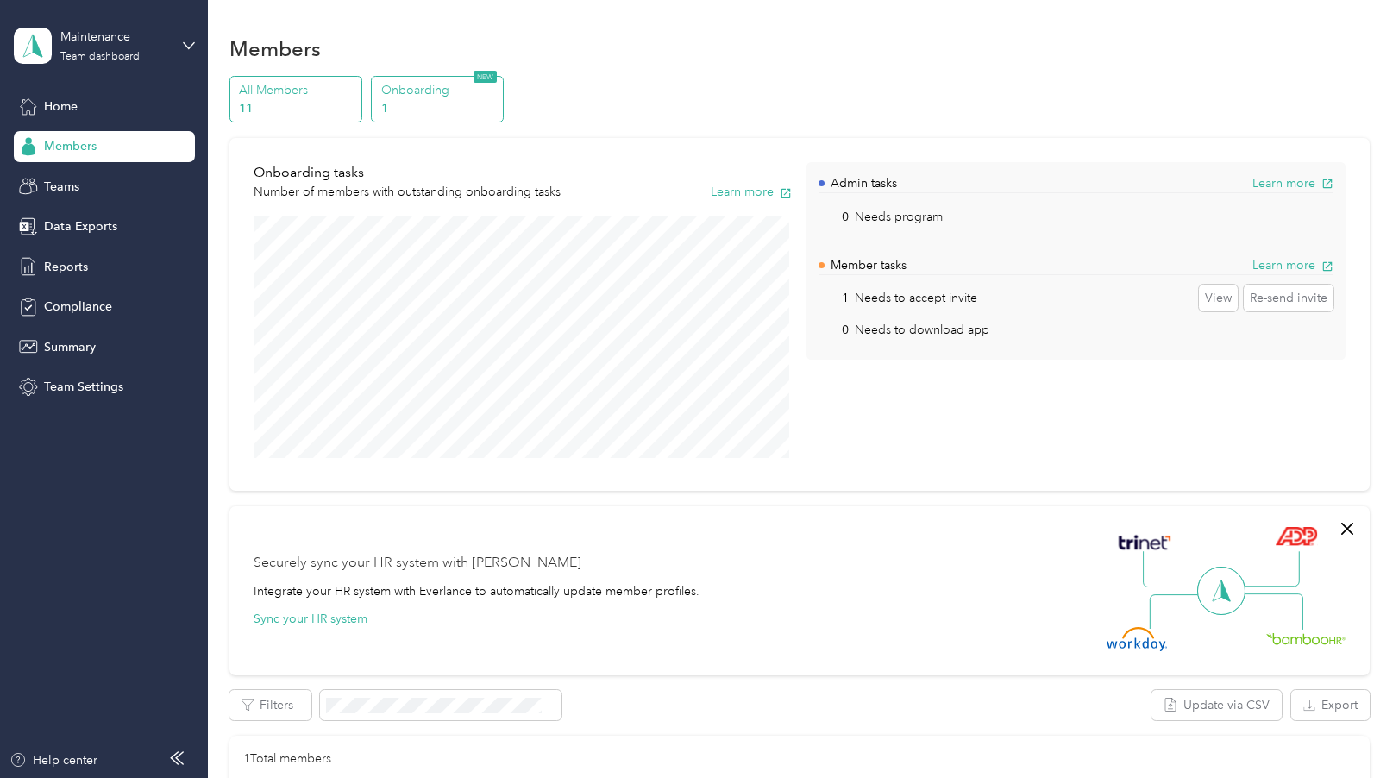
click at [271, 109] on p "11" at bounding box center [297, 108] width 117 height 18
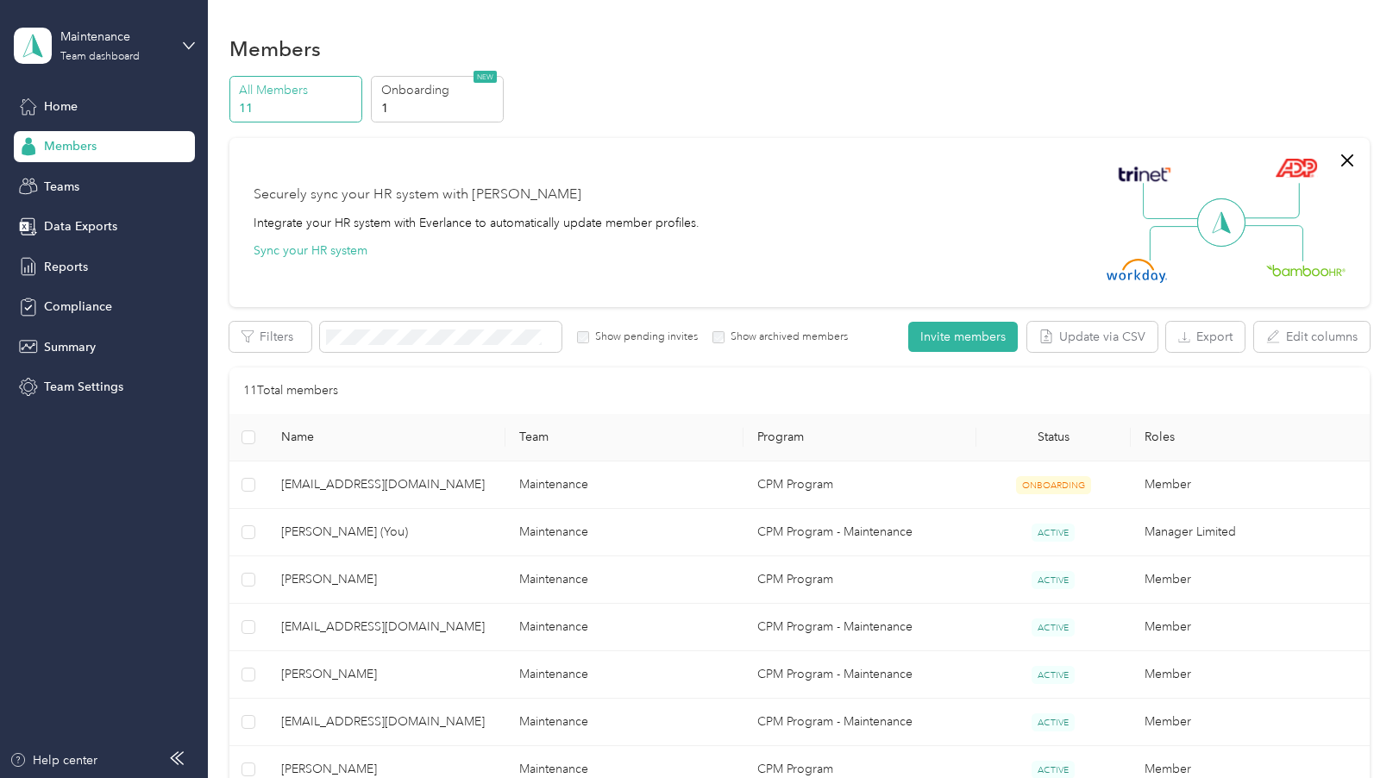
click at [763, 138] on div "Securely sync your HR system with Everlance Integrate your HR system with Everl…" at bounding box center [799, 222] width 1140 height 169
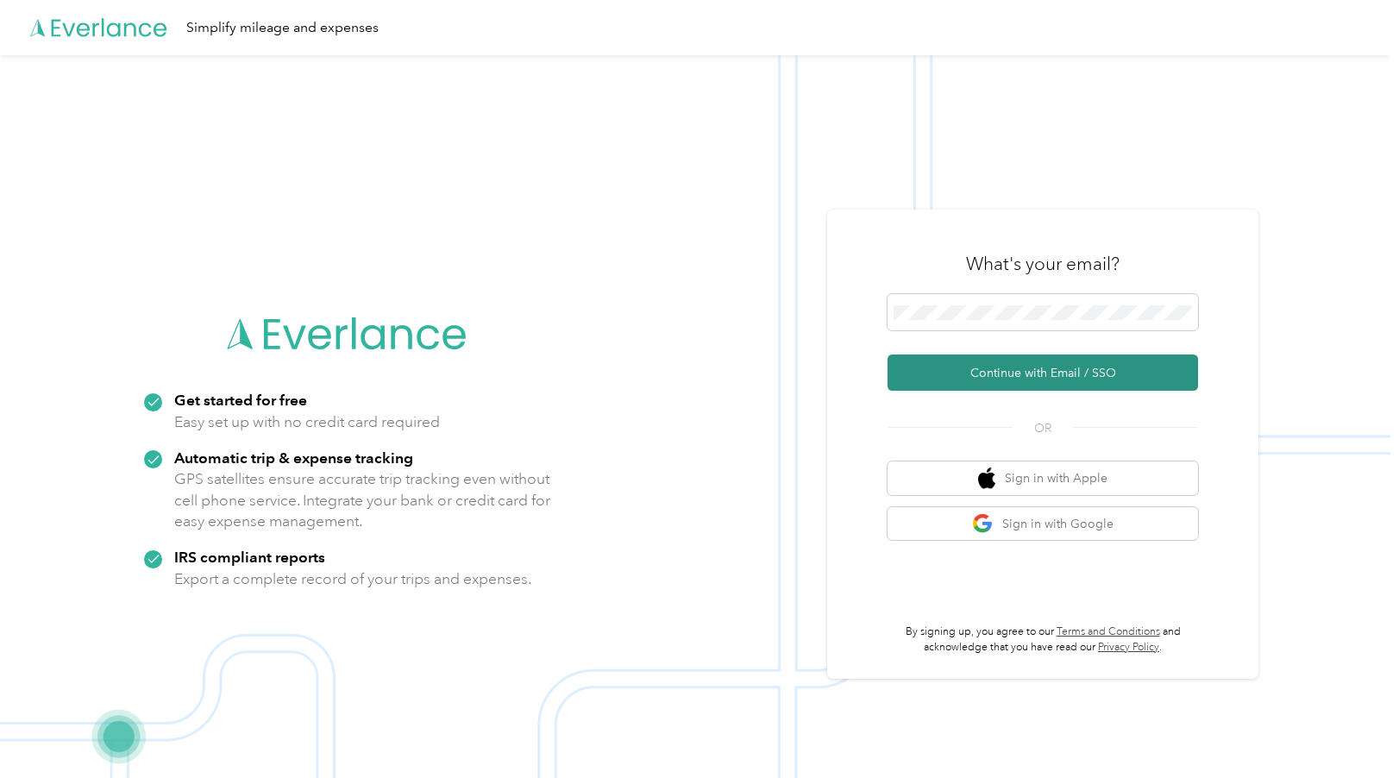
click at [1013, 380] on button "Continue with Email / SSO" at bounding box center [1043, 373] width 311 height 36
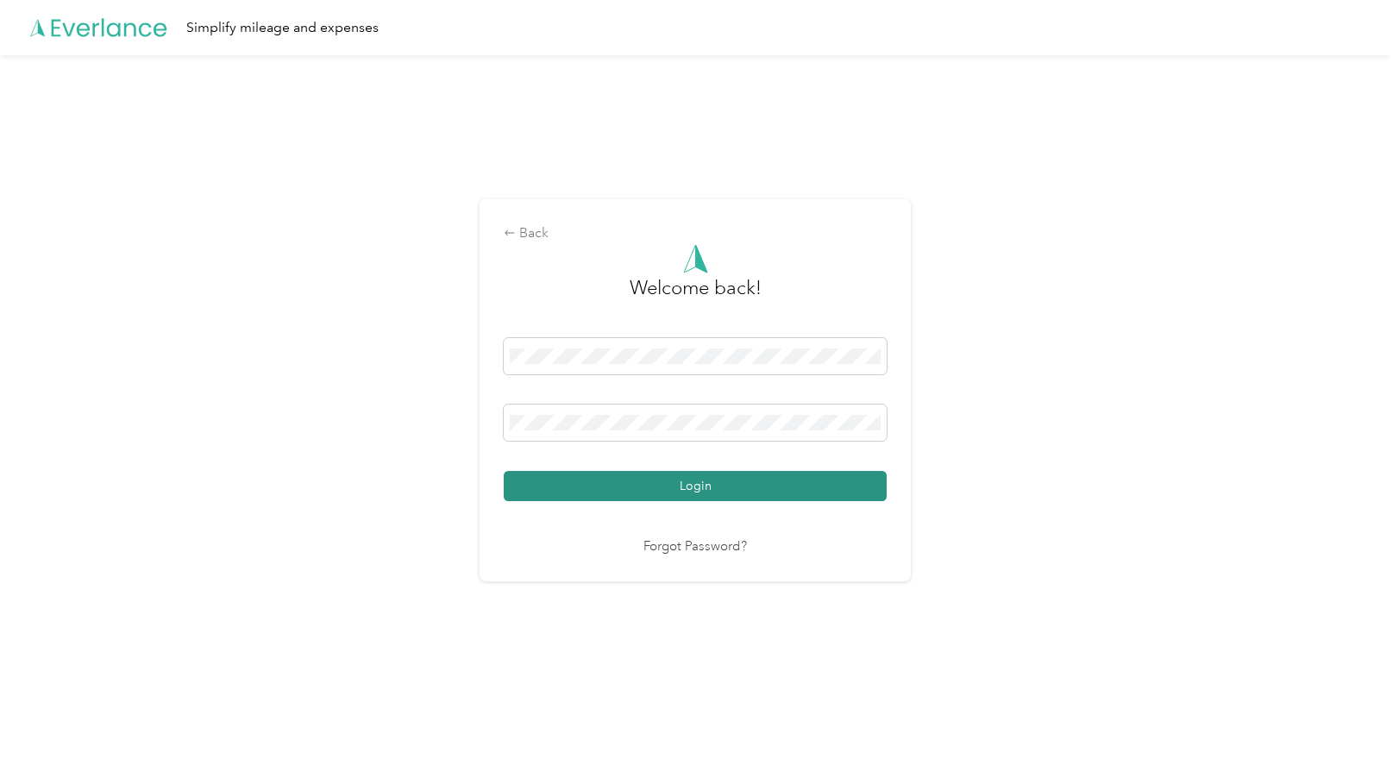
click at [666, 480] on button "Login" at bounding box center [695, 486] width 383 height 30
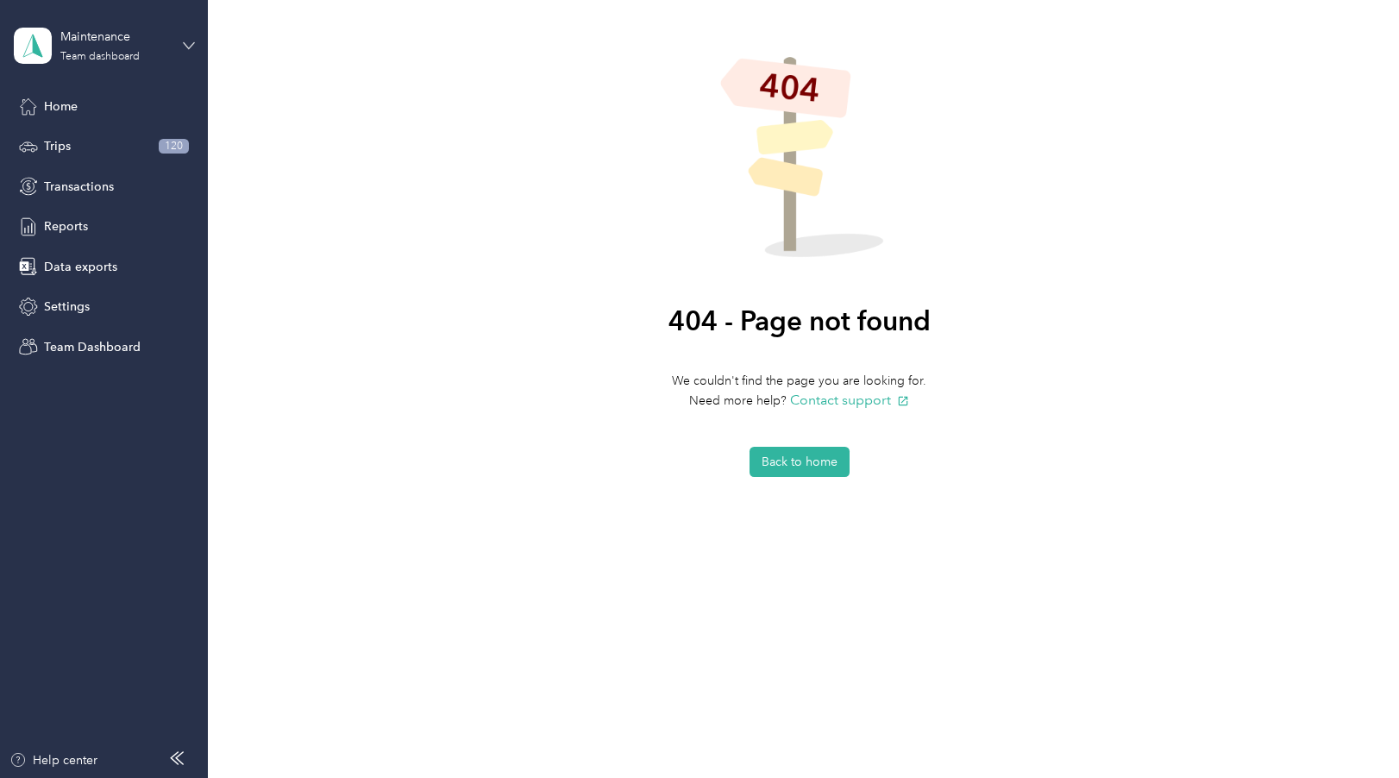
click at [186, 45] on icon at bounding box center [189, 46] width 12 height 12
click at [145, 139] on div "Team dashboard" at bounding box center [195, 142] width 339 height 30
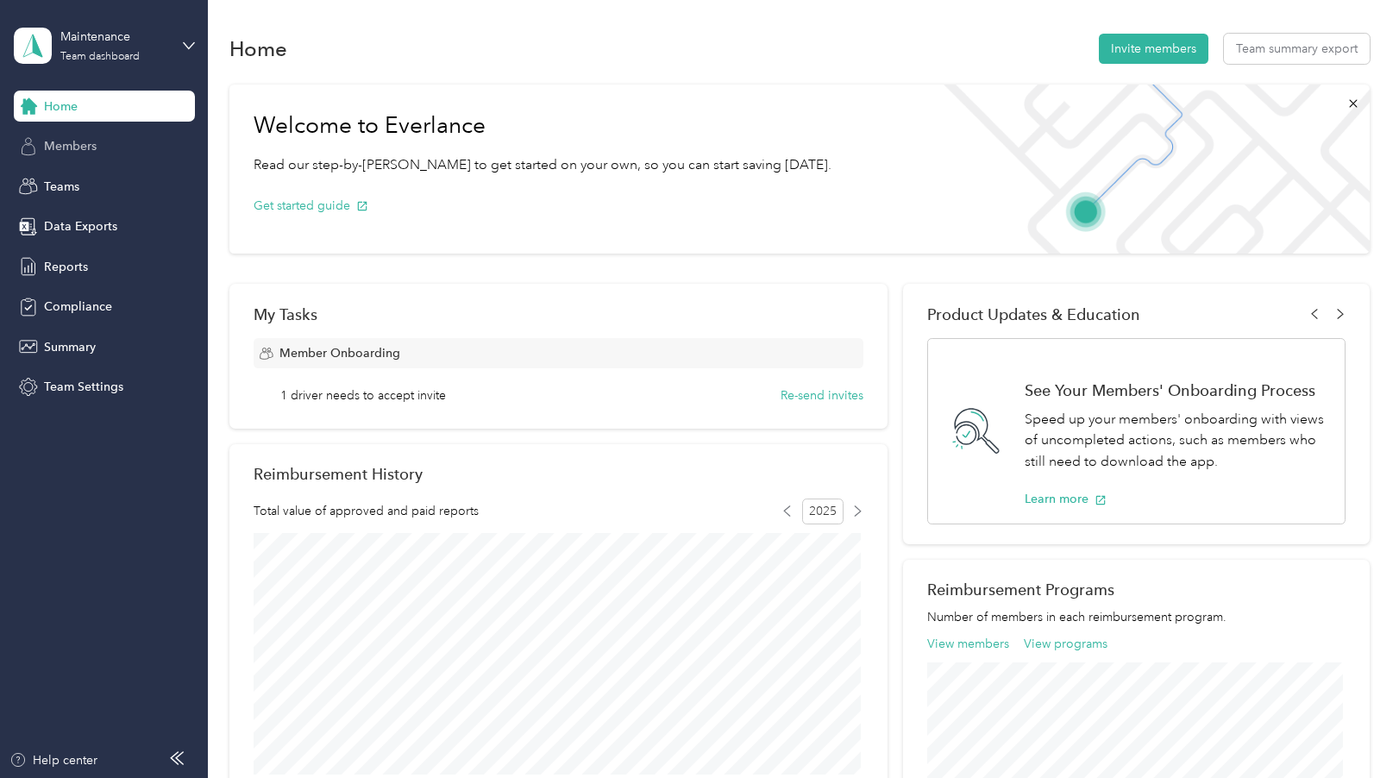
click at [82, 146] on span "Members" at bounding box center [70, 146] width 53 height 18
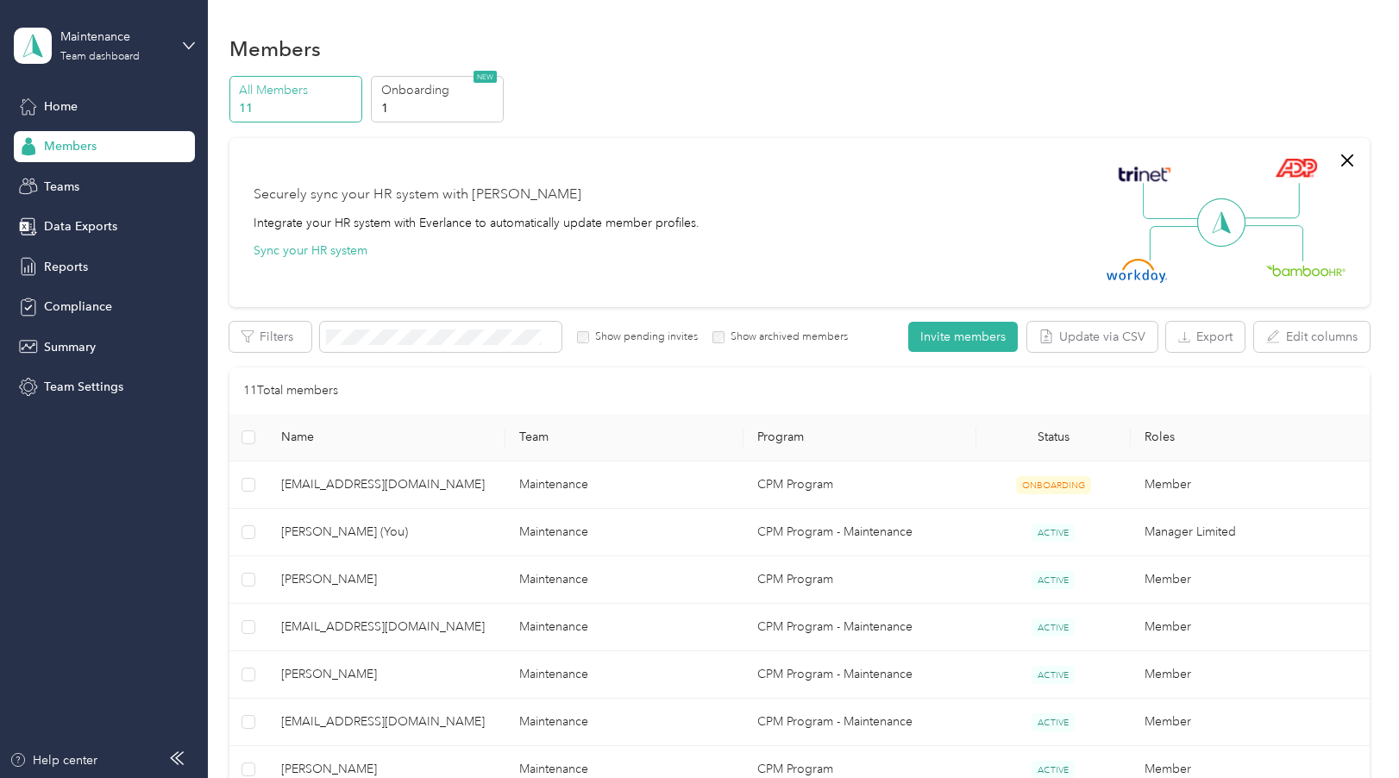
click at [744, 340] on label "Show archived members" at bounding box center [786, 338] width 123 height 16
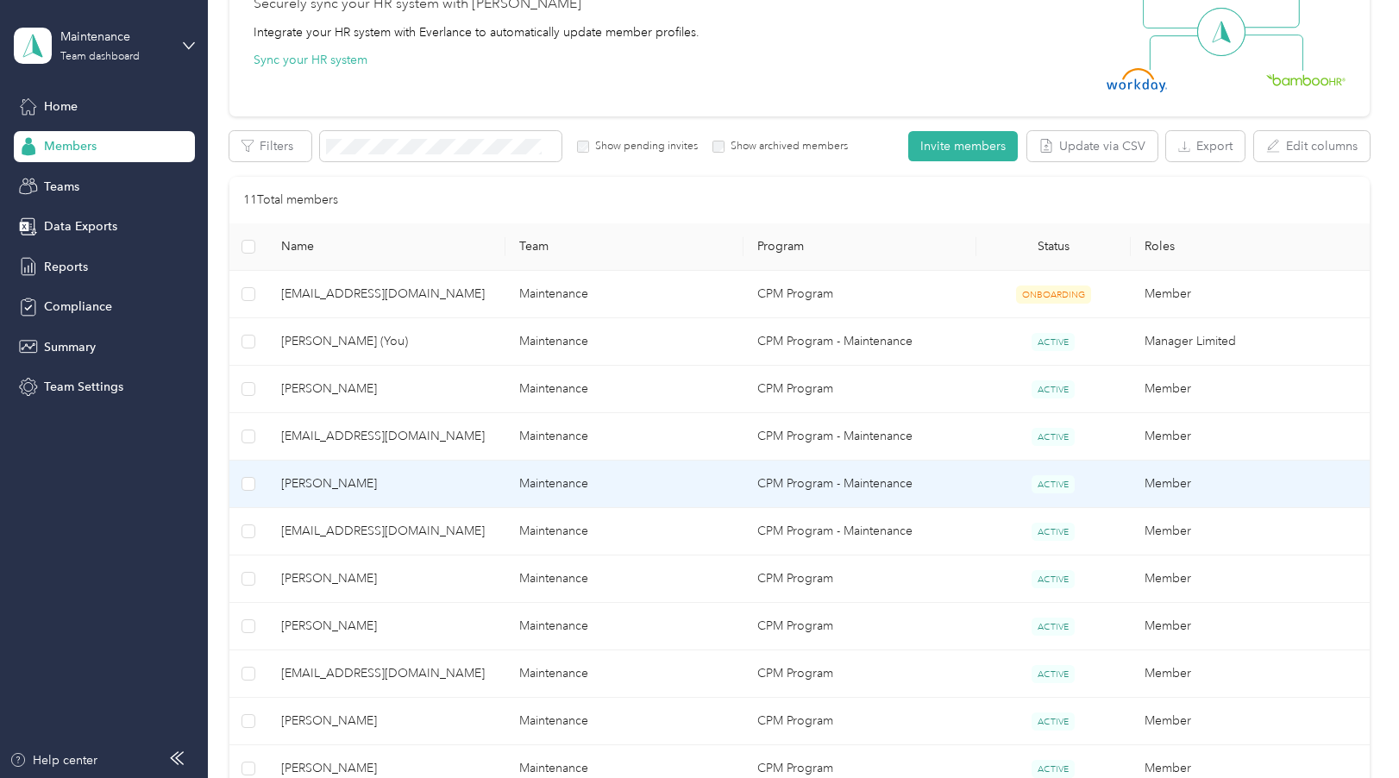
scroll to position [259, 0]
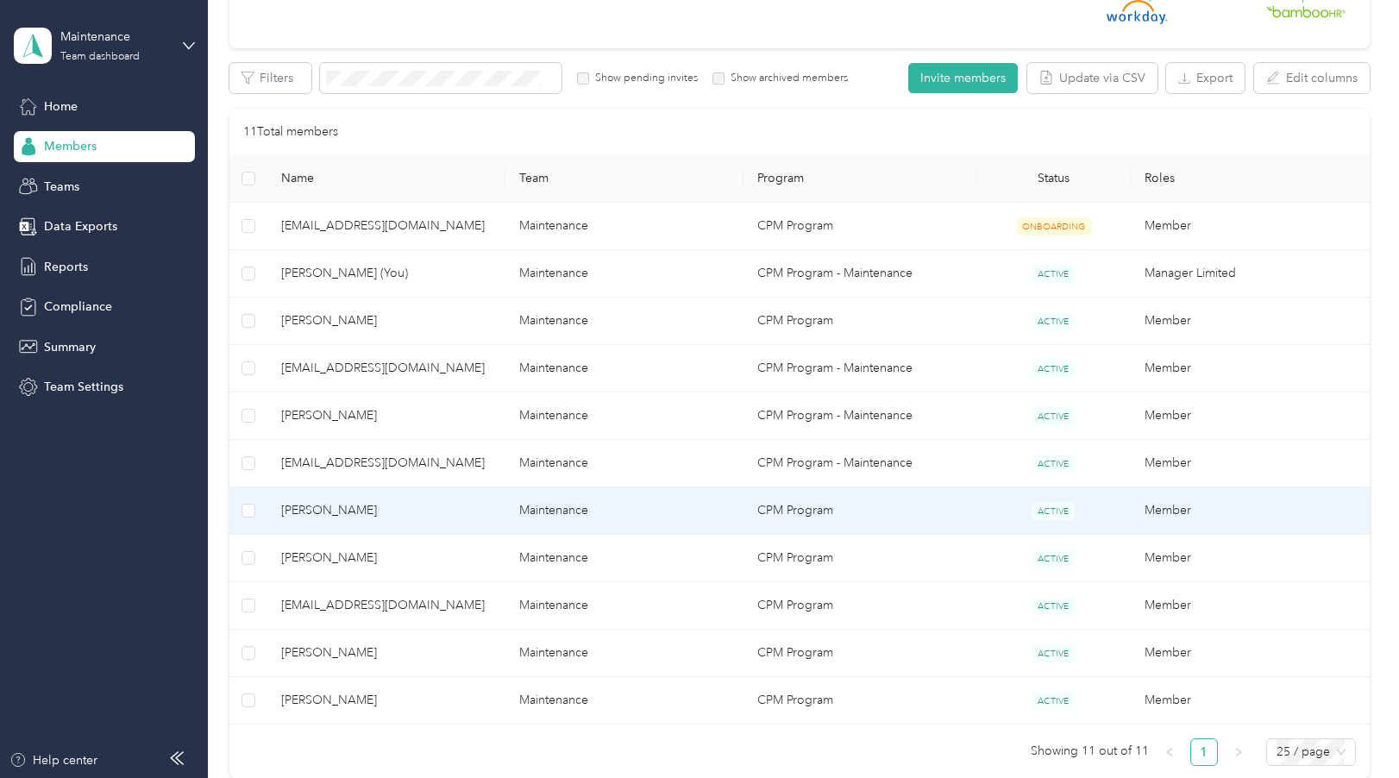
click at [1053, 511] on span "ACTIVE" at bounding box center [1053, 511] width 43 height 18
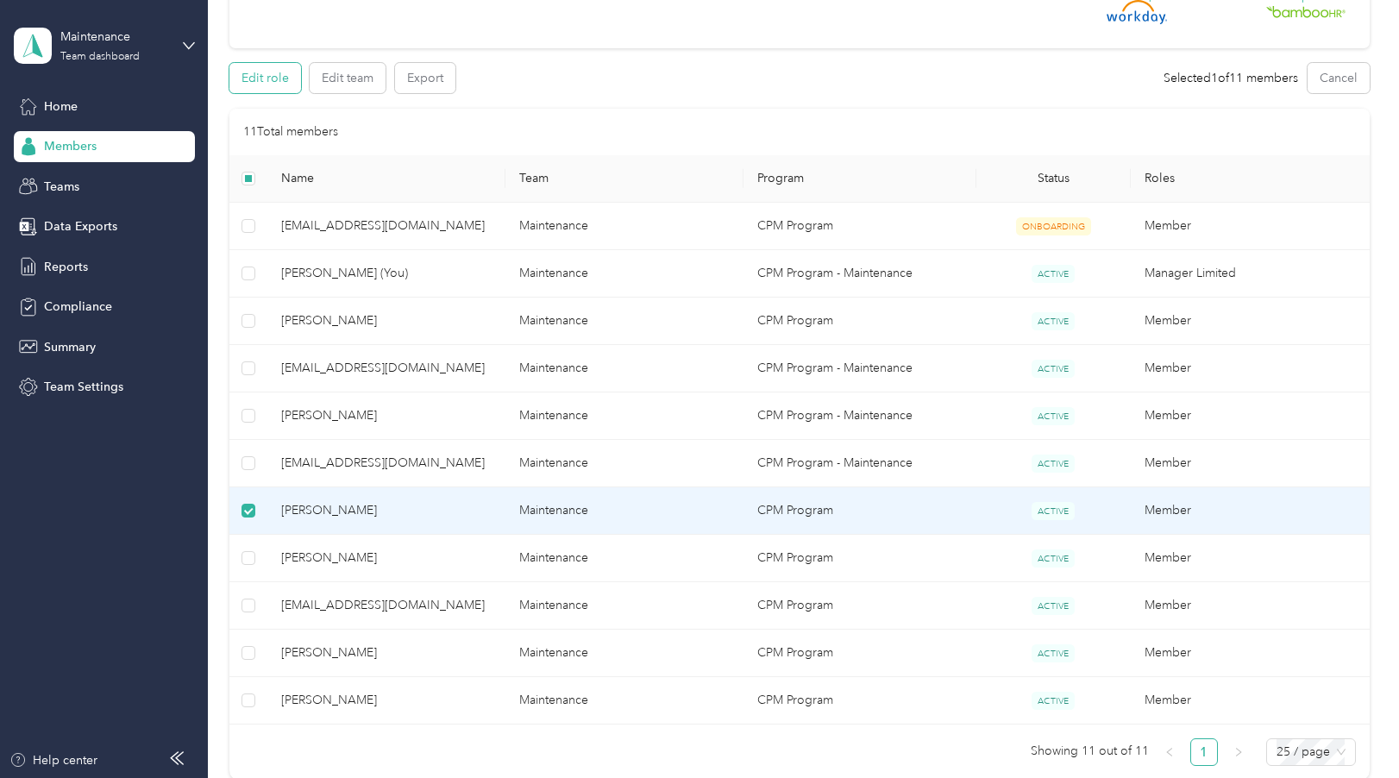
click at [271, 77] on button "Edit role" at bounding box center [265, 78] width 72 height 30
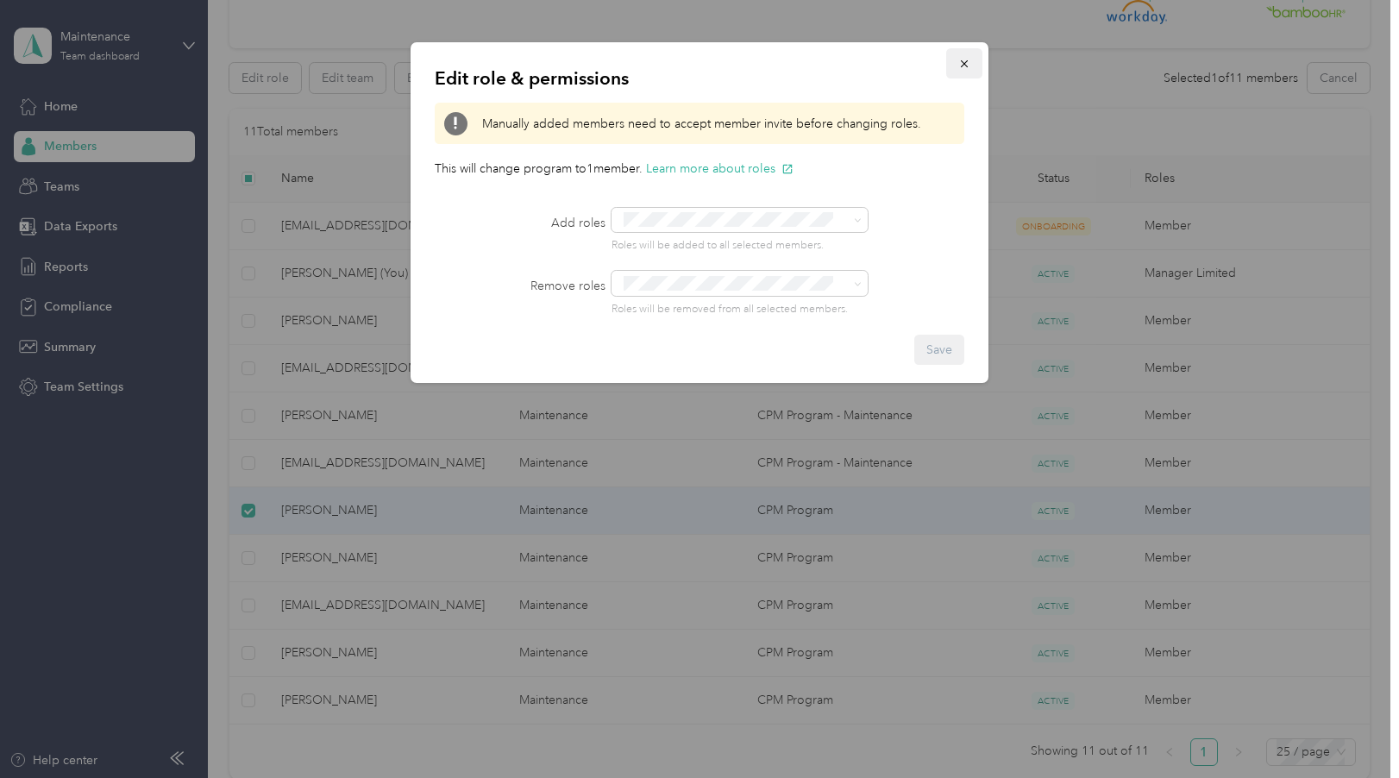
click at [970, 64] on icon "button" at bounding box center [964, 64] width 12 height 12
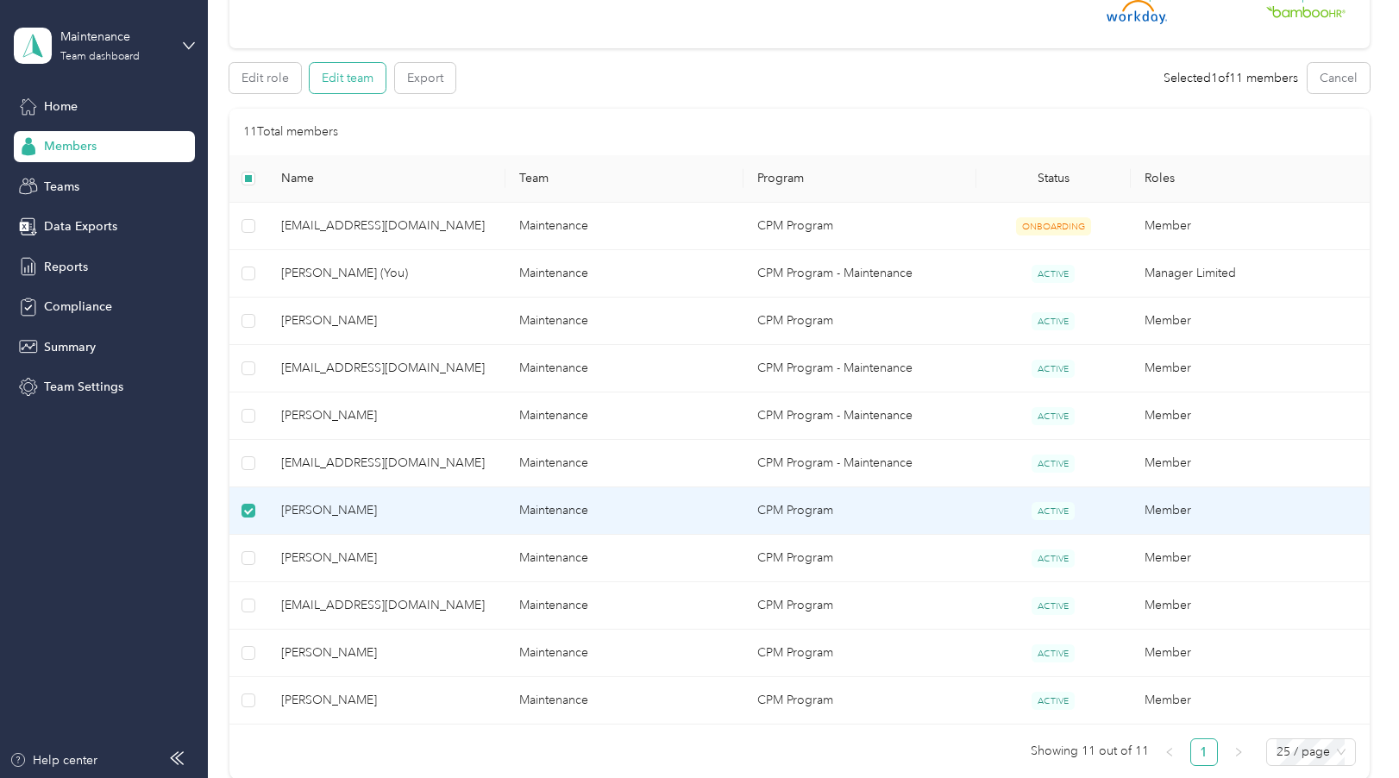
click at [364, 78] on button "Edit team" at bounding box center [348, 78] width 76 height 30
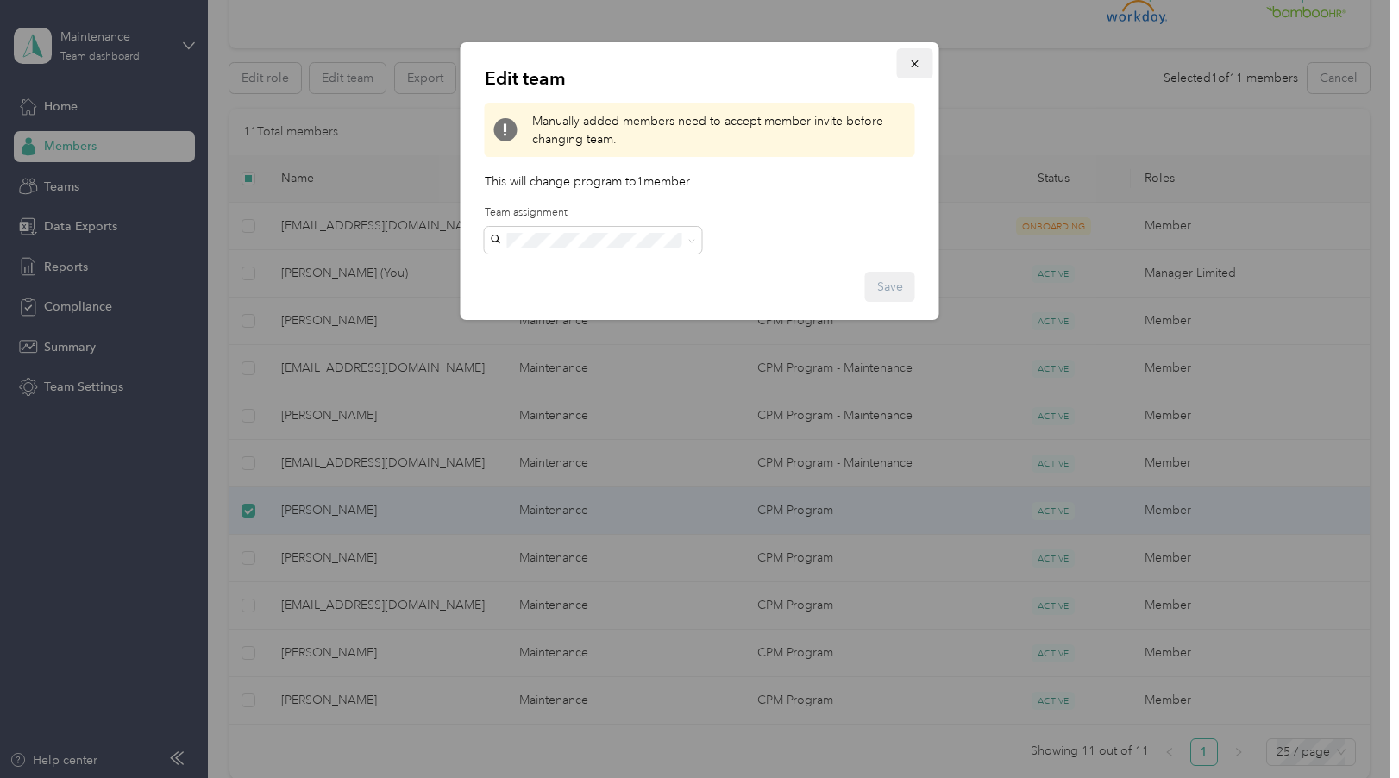
click at [915, 64] on icon "button" at bounding box center [914, 63] width 7 height 7
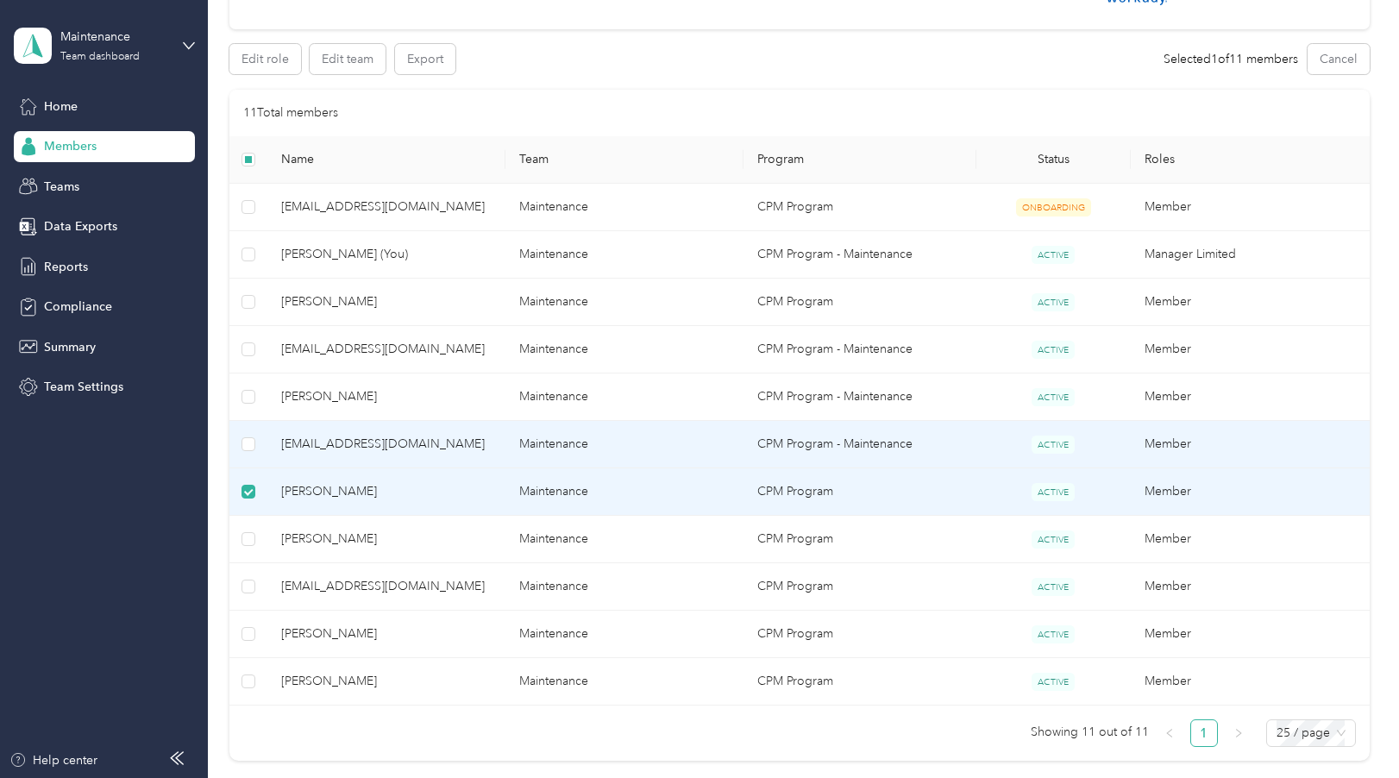
scroll to position [281, 0]
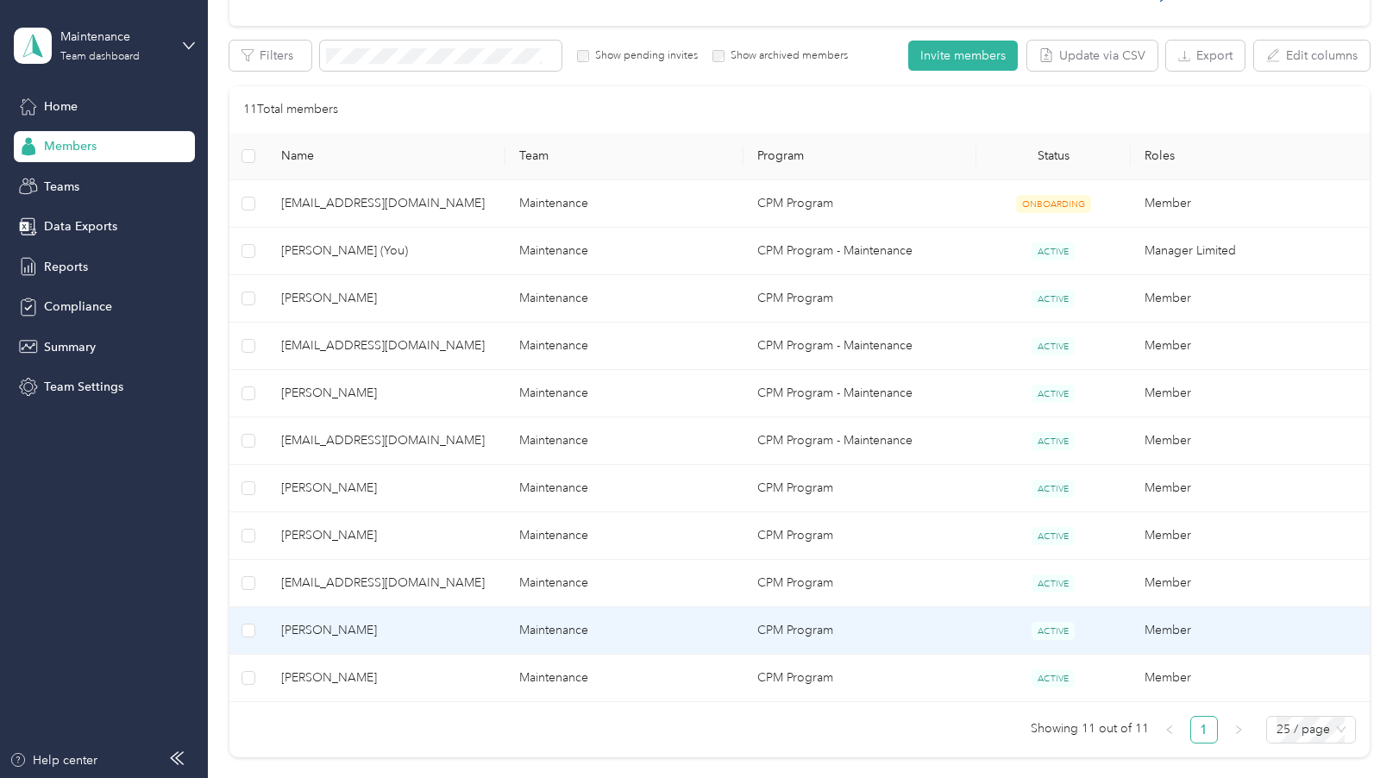
click at [1043, 631] on span "ACTIVE" at bounding box center [1053, 631] width 43 height 18
click at [329, 626] on span "[PERSON_NAME]" at bounding box center [386, 630] width 210 height 19
